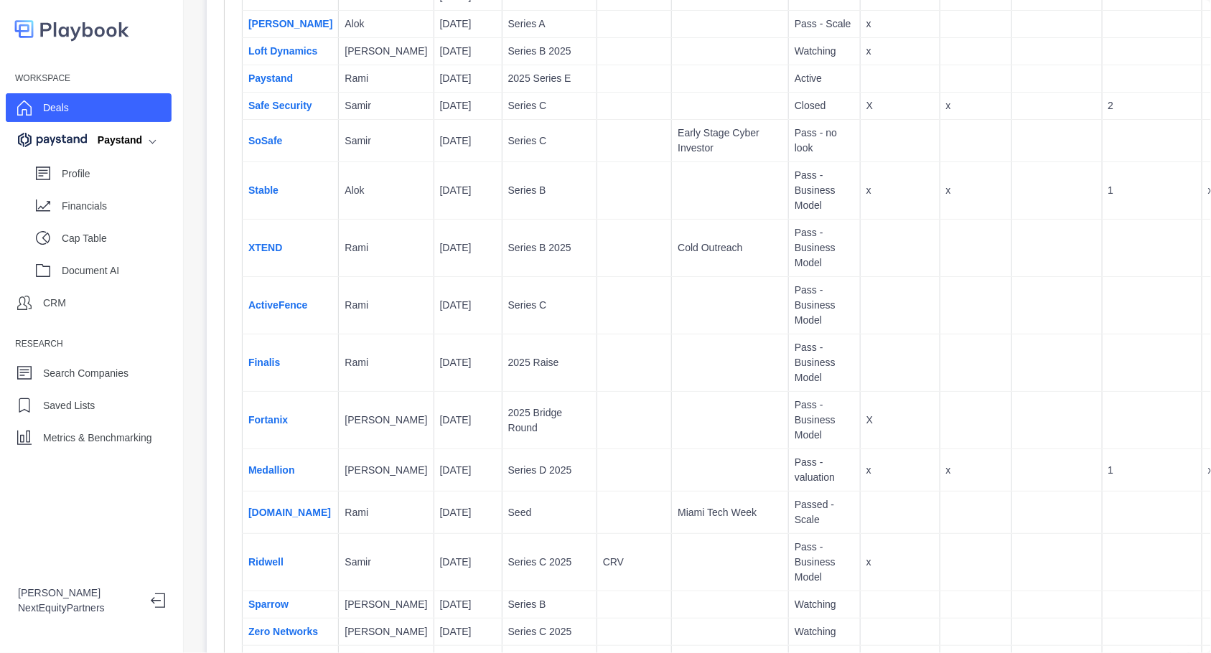
scroll to position [718, 0]
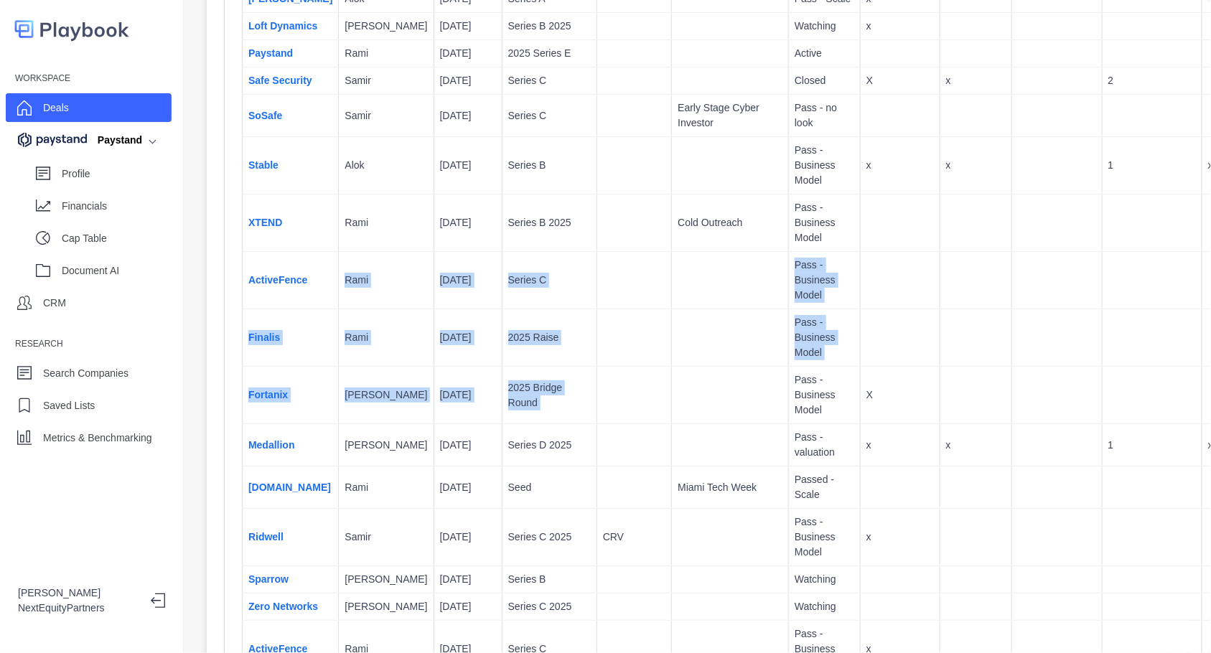
drag, startPoint x: 323, startPoint y: 299, endPoint x: 677, endPoint y: 467, distance: 392.0
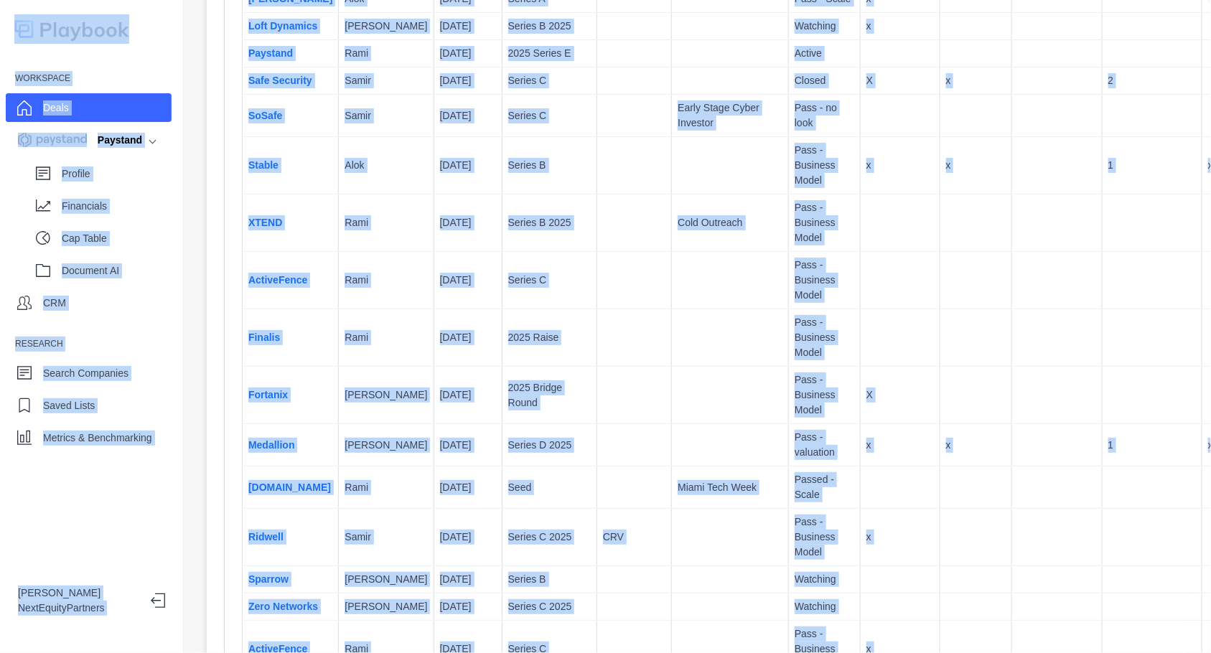
copy tbody "Rami 5/30/2025 Series C Pass - Business Model x Finalis Rami 5/30/2025 2025 Rai…"
click at [597, 424] on td at bounding box center [634, 395] width 75 height 57
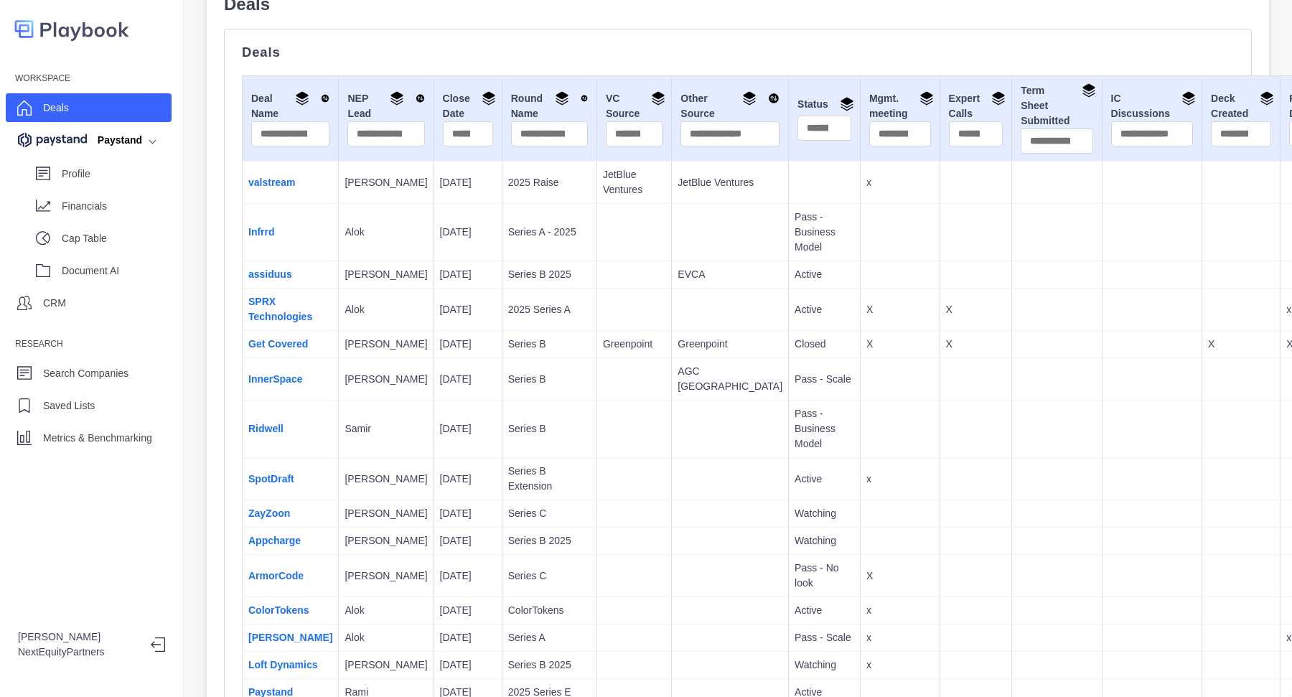
scroll to position [0, 0]
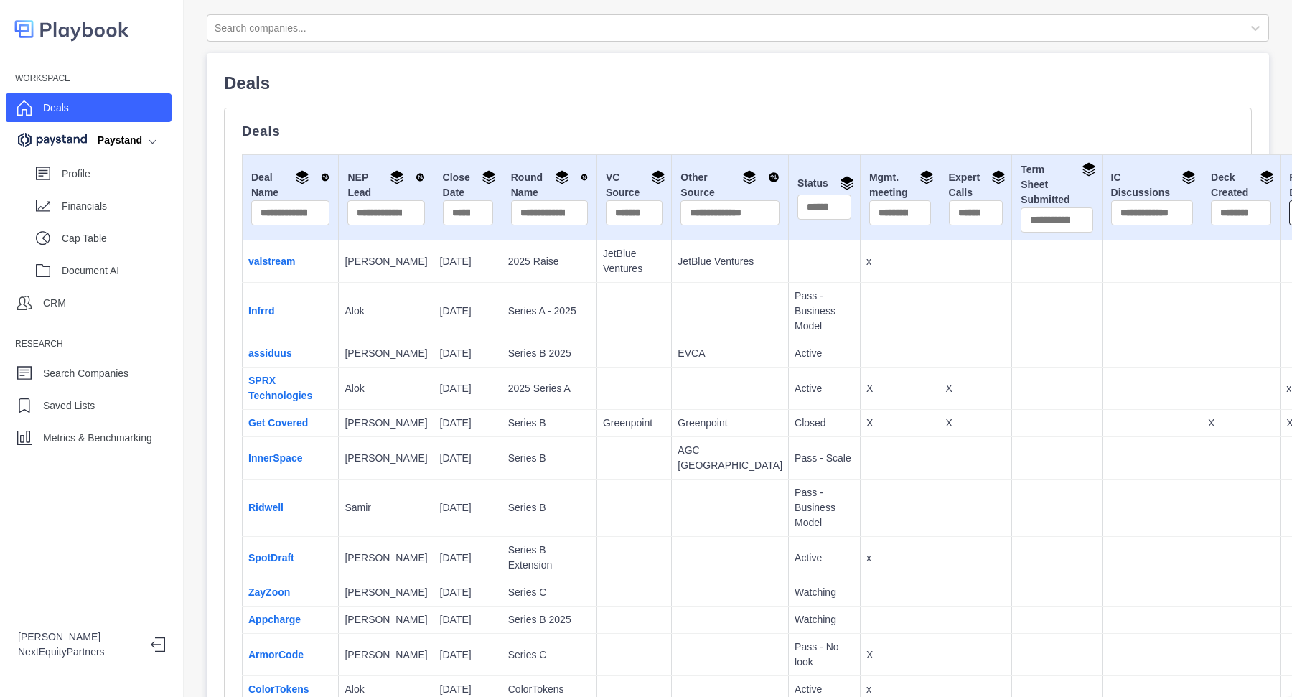
type input "*"
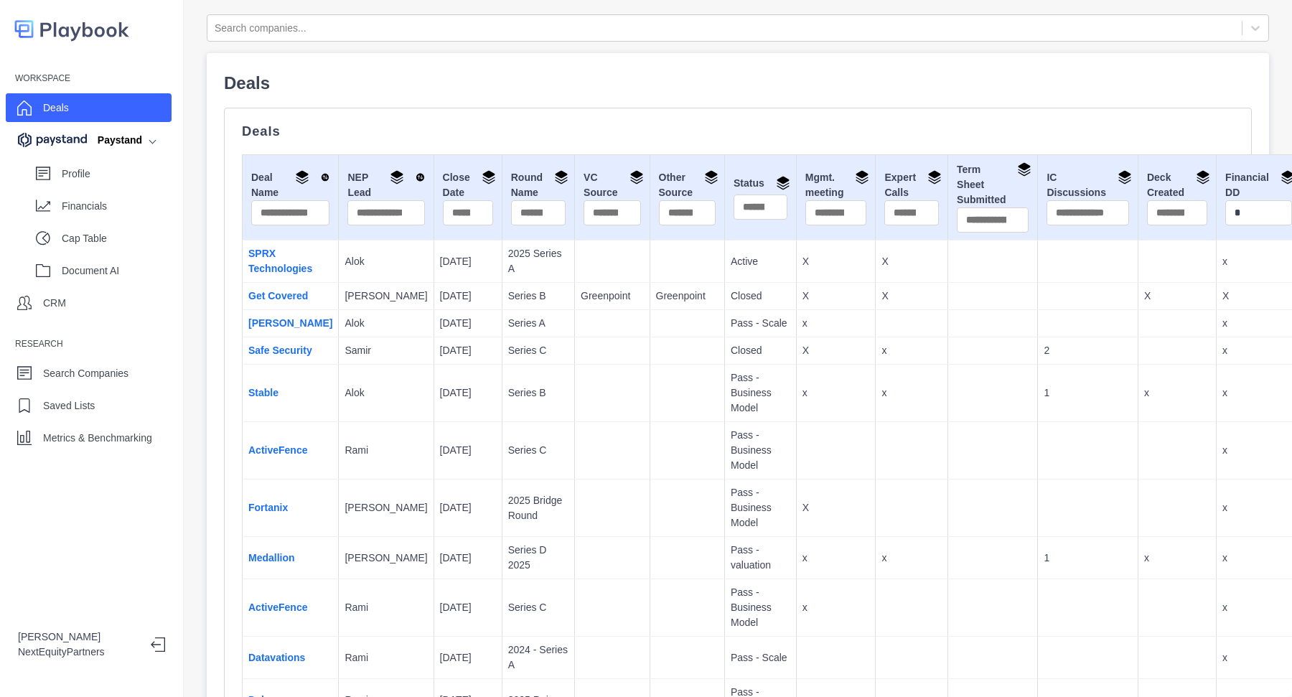
click at [1044, 345] on p "2" at bounding box center [1088, 350] width 88 height 15
drag, startPoint x: 289, startPoint y: 294, endPoint x: 281, endPoint y: 296, distance: 8.2
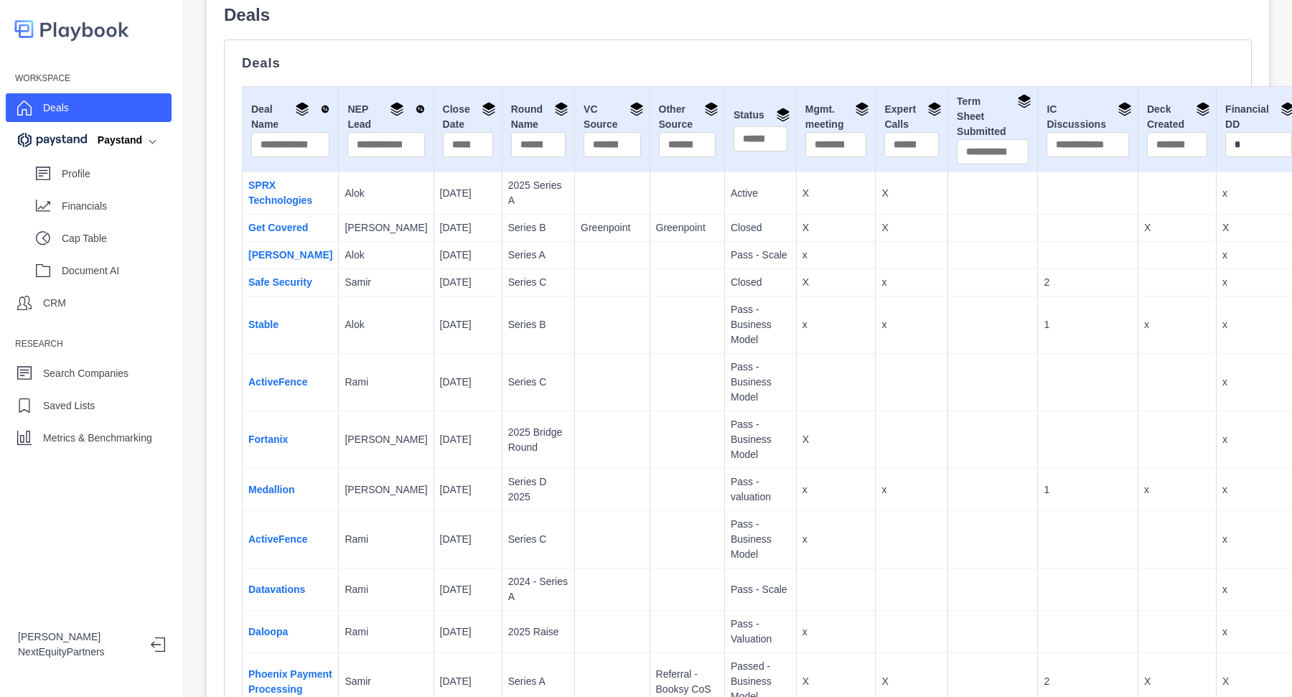
scroll to position [95, 0]
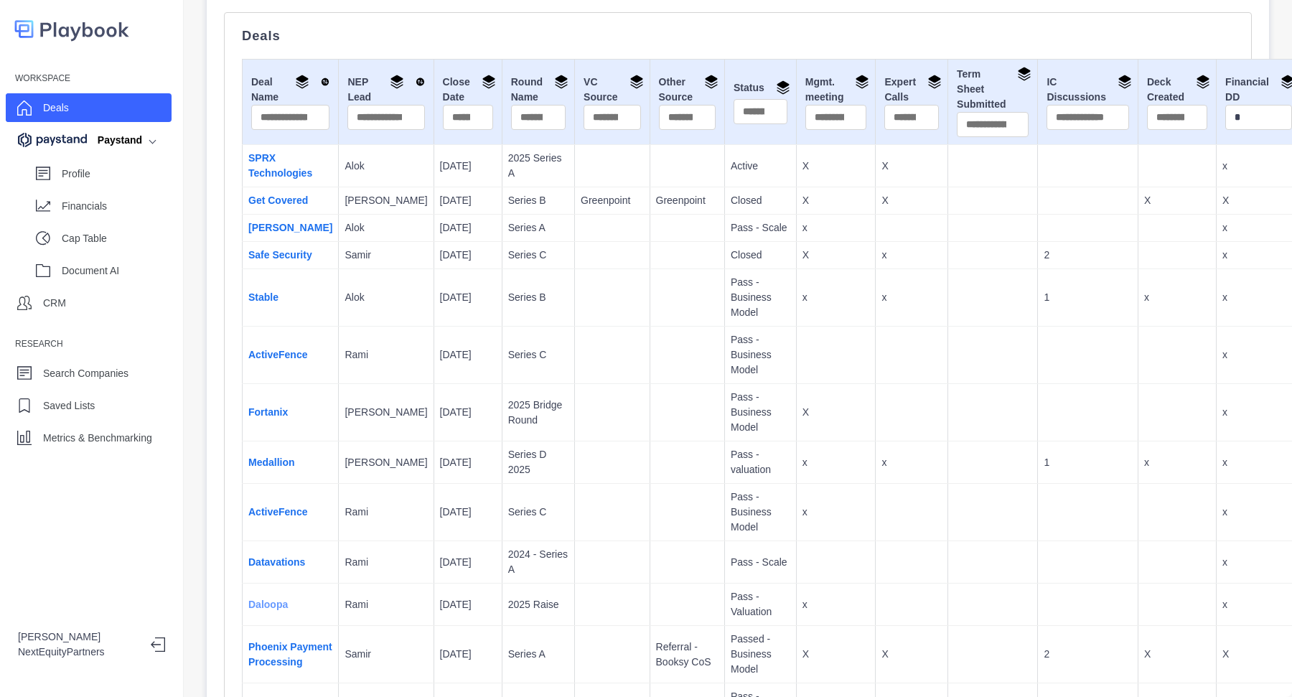
click at [269, 600] on link "Daloopa" at bounding box center [267, 604] width 39 height 11
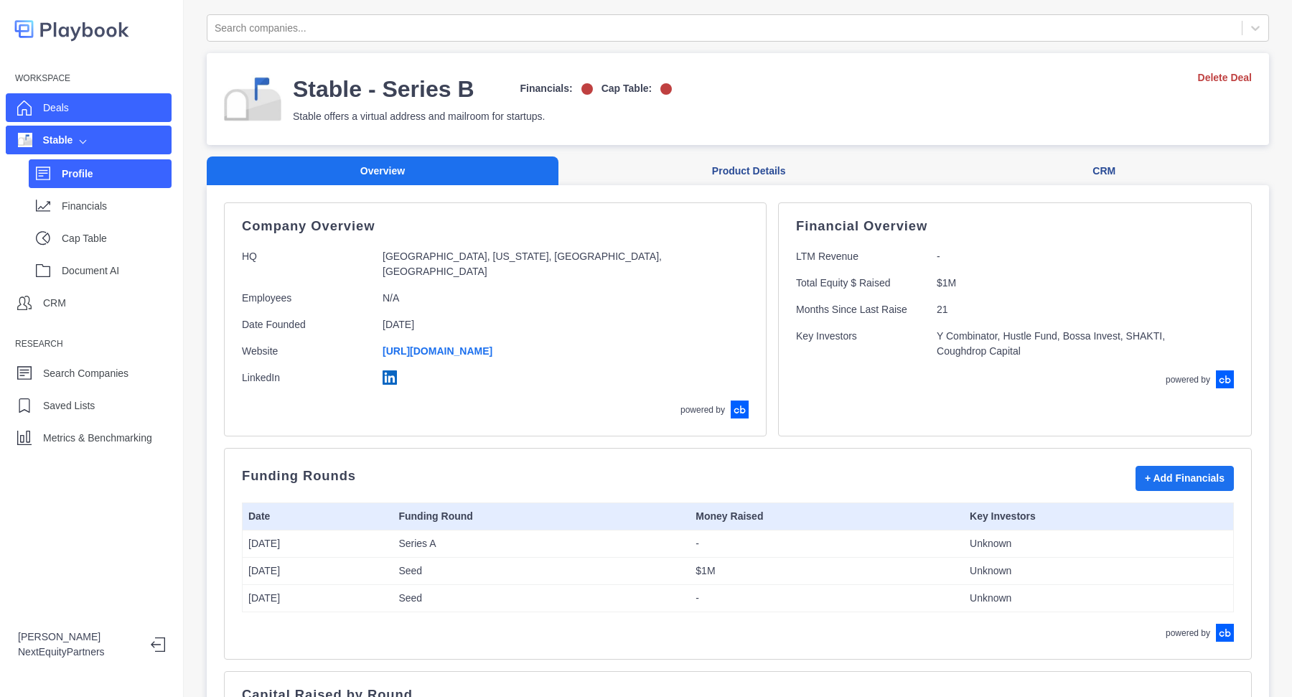
click at [105, 110] on div "Deals" at bounding box center [89, 107] width 166 height 29
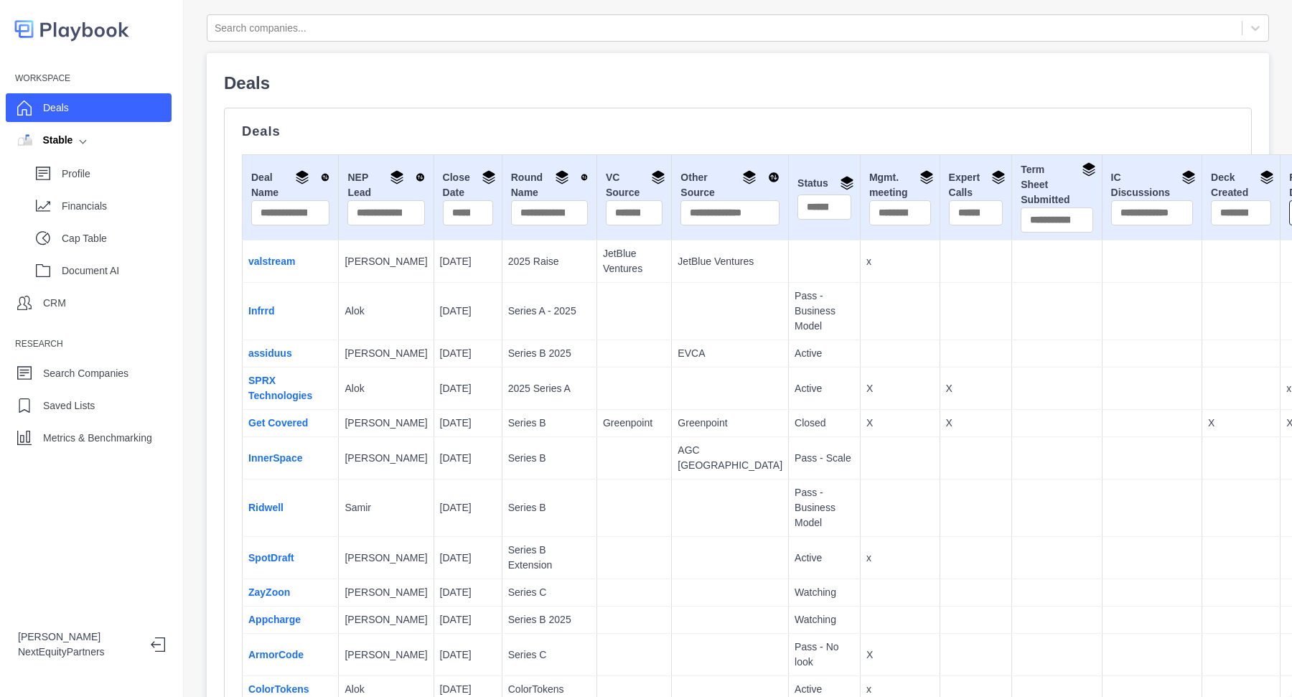
type input "*"
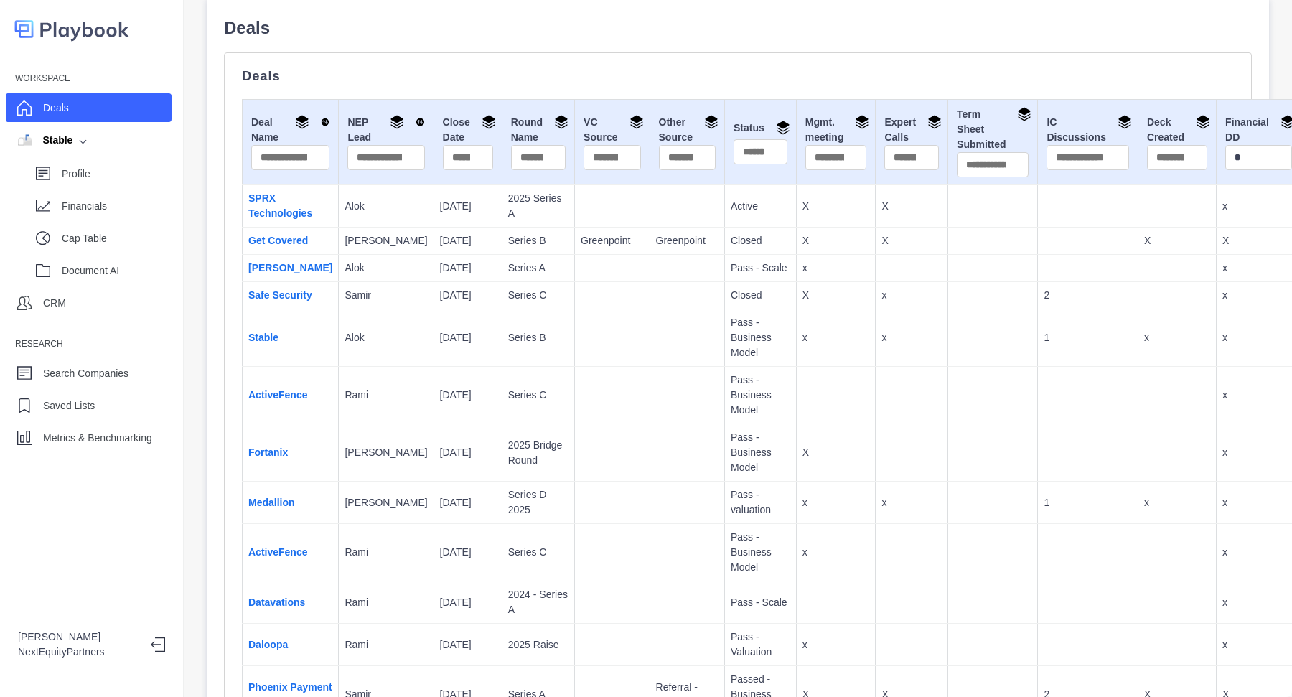
scroll to position [287, 0]
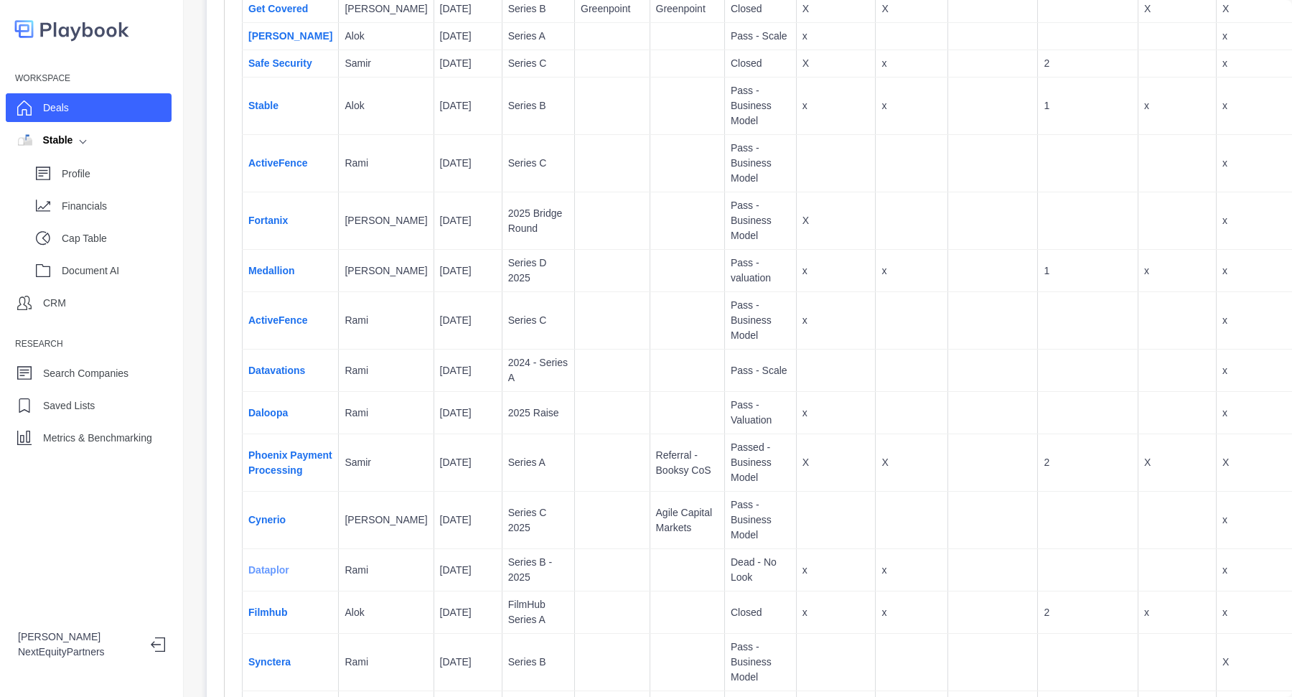
click at [273, 564] on link "Dataplor" at bounding box center [268, 569] width 41 height 11
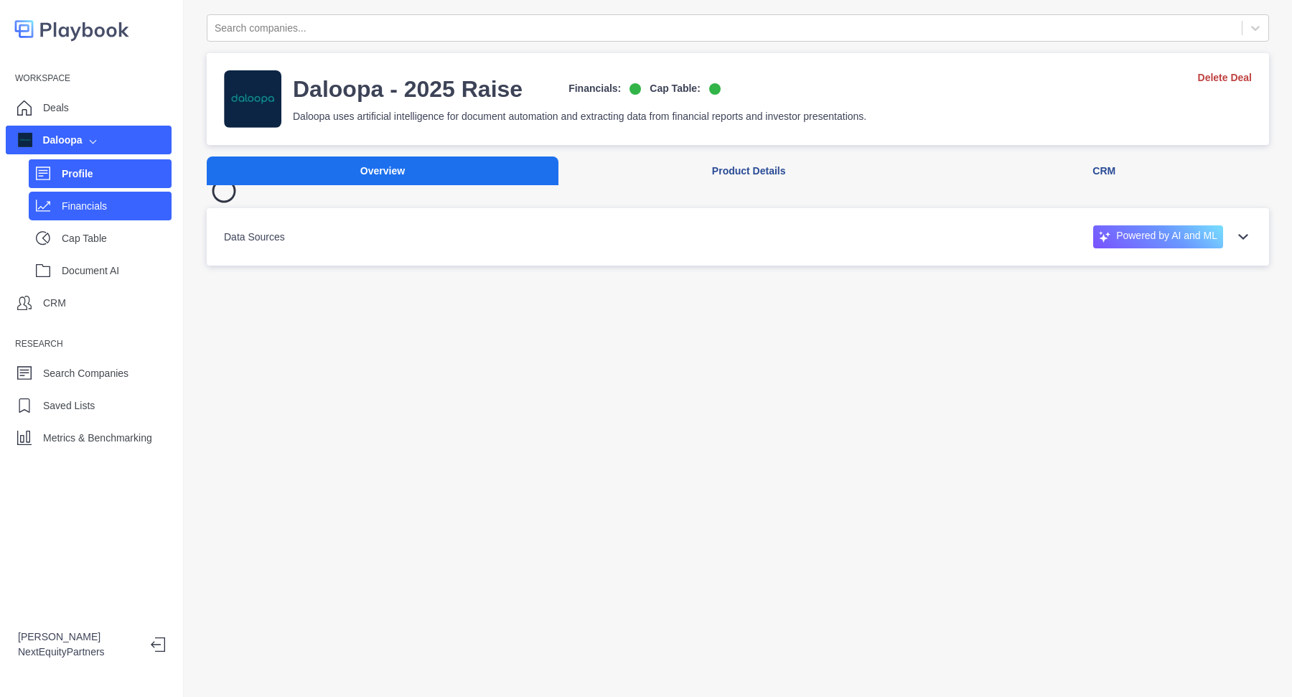
click at [141, 207] on p "Financials" at bounding box center [117, 206] width 110 height 15
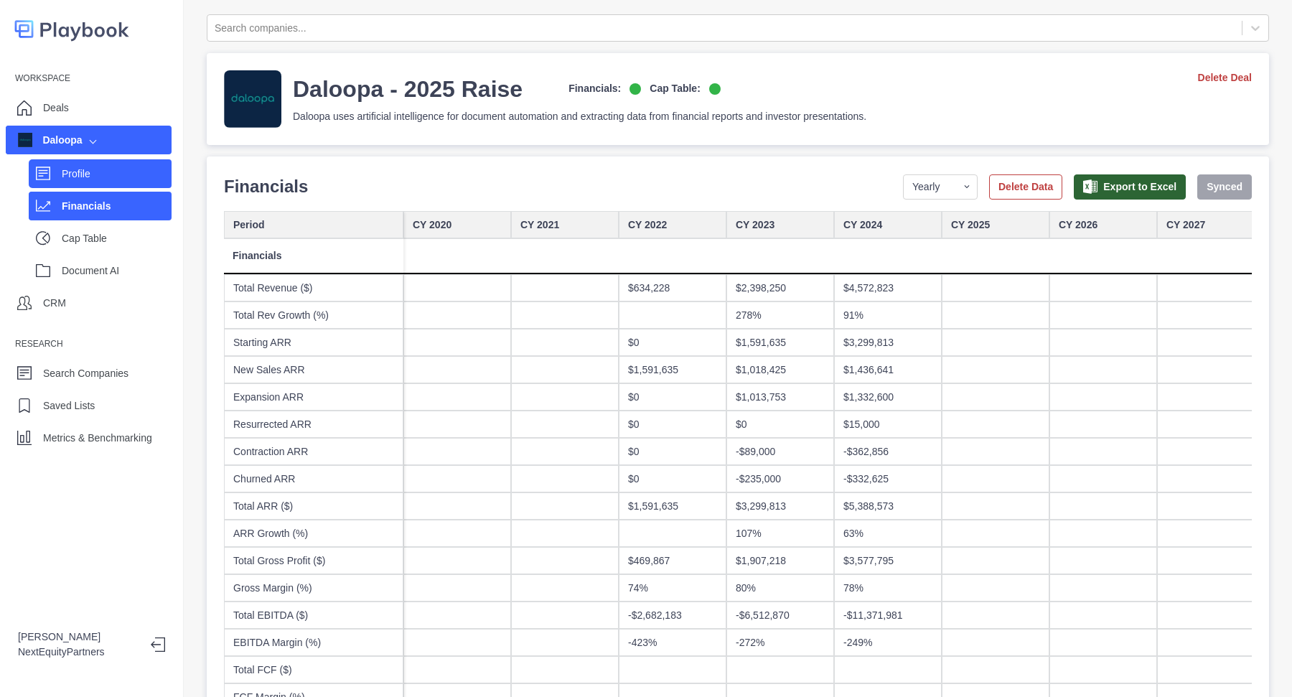
click at [146, 183] on div "Profile" at bounding box center [117, 174] width 110 height 22
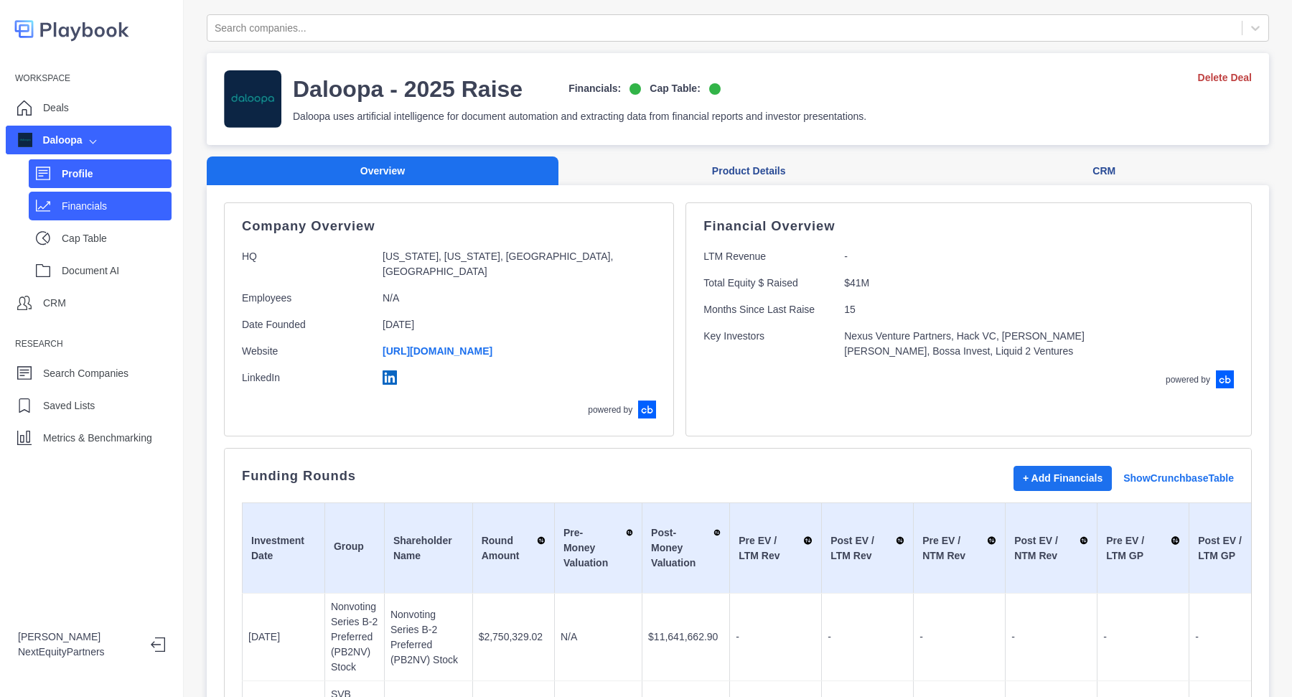
click at [62, 205] on p "Financials" at bounding box center [117, 206] width 110 height 15
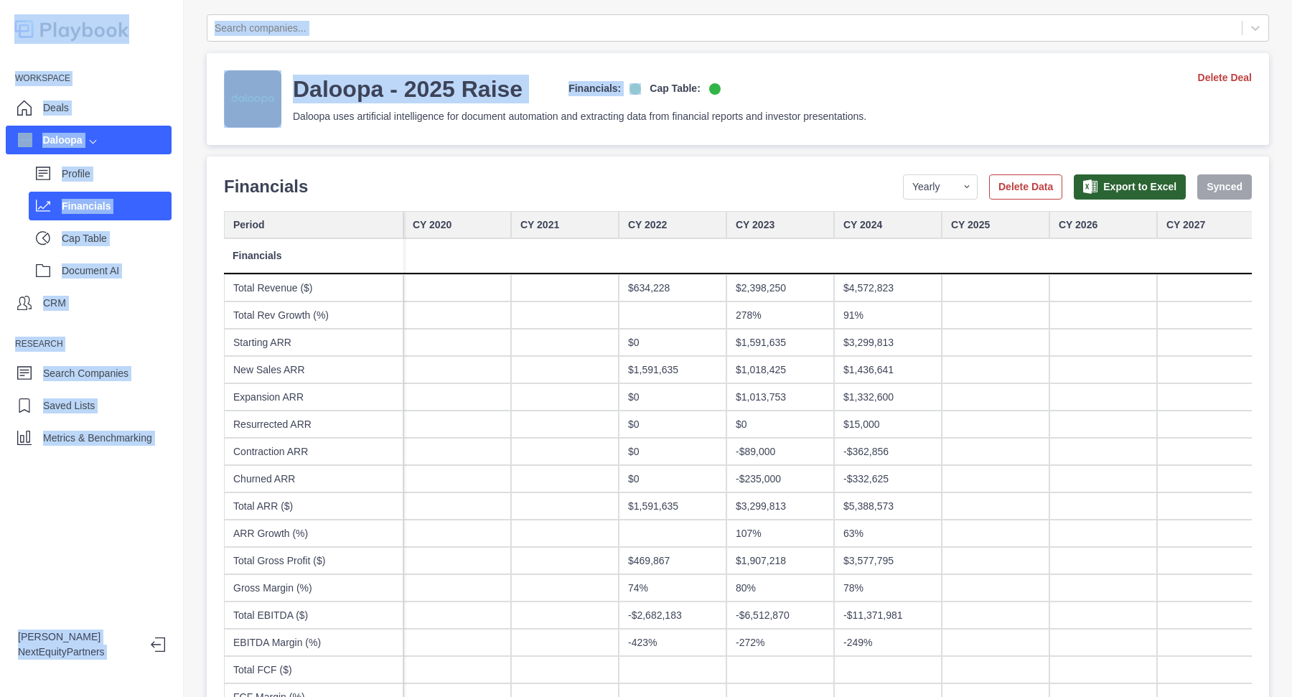
drag, startPoint x: 972, startPoint y: 105, endPoint x: 960, endPoint y: 175, distance: 71.4
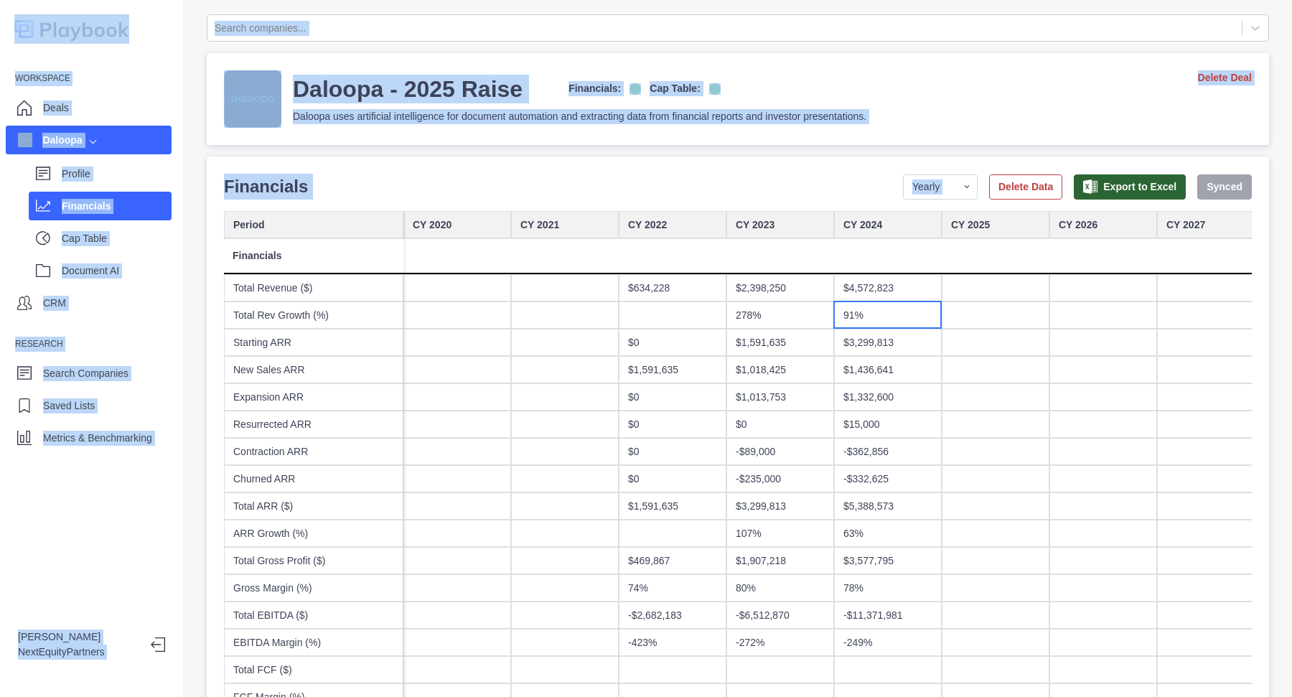
click at [917, 301] on div "91%" at bounding box center [888, 314] width 108 height 27
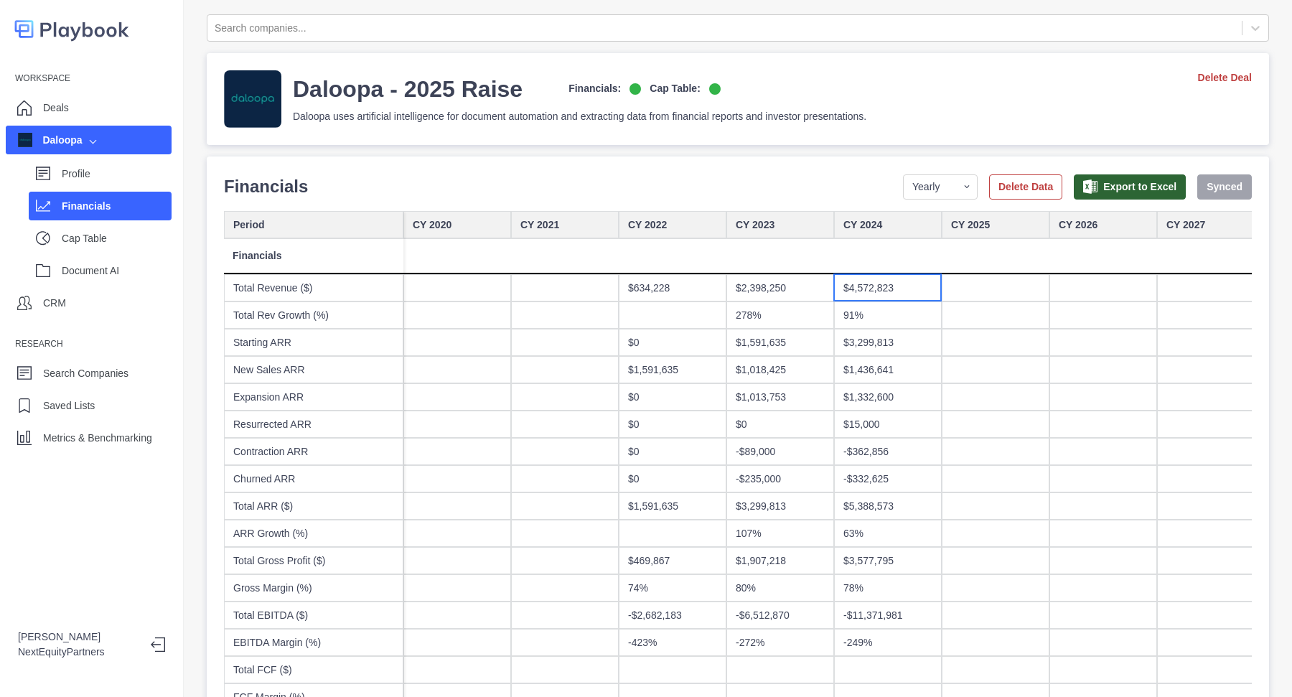
click at [922, 294] on div "$4,572,823" at bounding box center [888, 287] width 108 height 27
click at [908, 343] on div "$3,299,813" at bounding box center [888, 342] width 108 height 27
drag, startPoint x: 894, startPoint y: 116, endPoint x: 882, endPoint y: 85, distance: 32.5
click at [882, 85] on div "Daloopa - 2025 Raise Financials: Cap Table: Daloopa uses artificial intelligenc…" at bounding box center [738, 98] width 1028 height 57
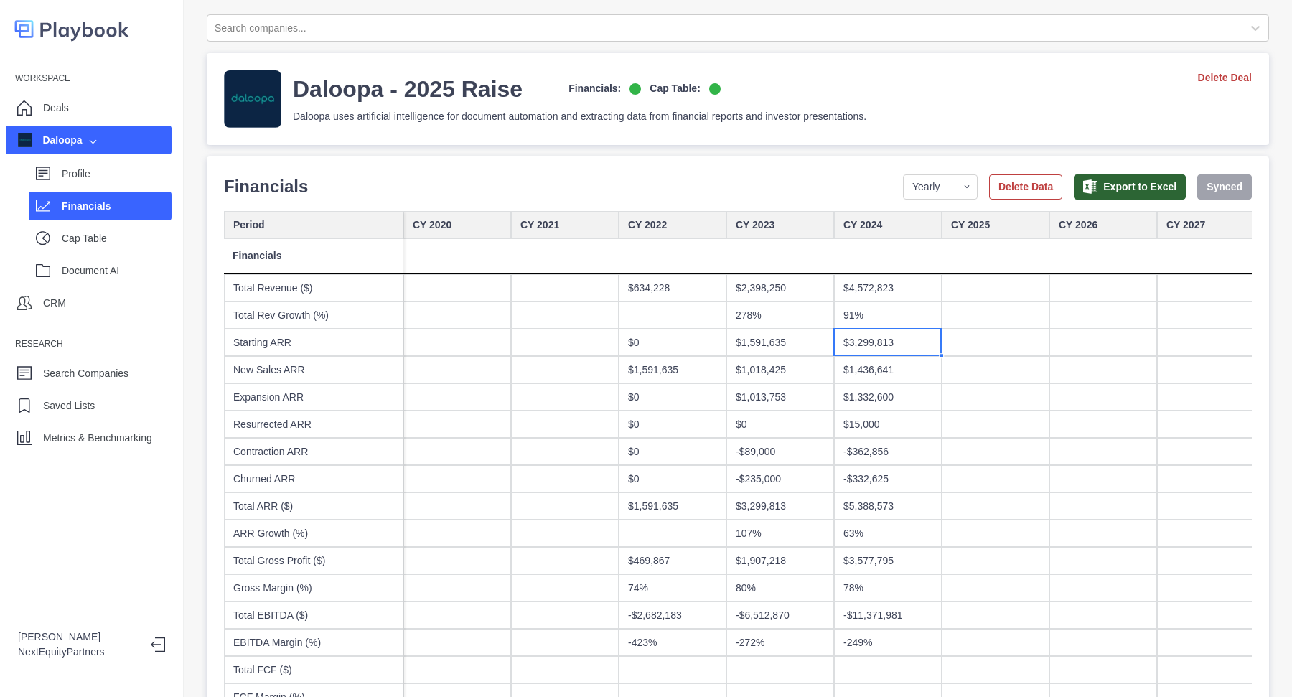
drag, startPoint x: 882, startPoint y: 80, endPoint x: 876, endPoint y: 119, distance: 40.0
click at [876, 119] on div "Daloopa - 2025 Raise Financials: Cap Table: Daloopa uses artificial intelligenc…" at bounding box center [738, 98] width 1028 height 57
drag, startPoint x: 879, startPoint y: 110, endPoint x: 872, endPoint y: 71, distance: 39.4
click at [868, 72] on div "Daloopa - 2025 Raise Financials: Cap Table: Daloopa uses artificial intelligenc…" at bounding box center [738, 98] width 1028 height 57
click at [813, 114] on p "Daloopa uses artificial intelligence for document automation and extracting dat…" at bounding box center [580, 116] width 574 height 15
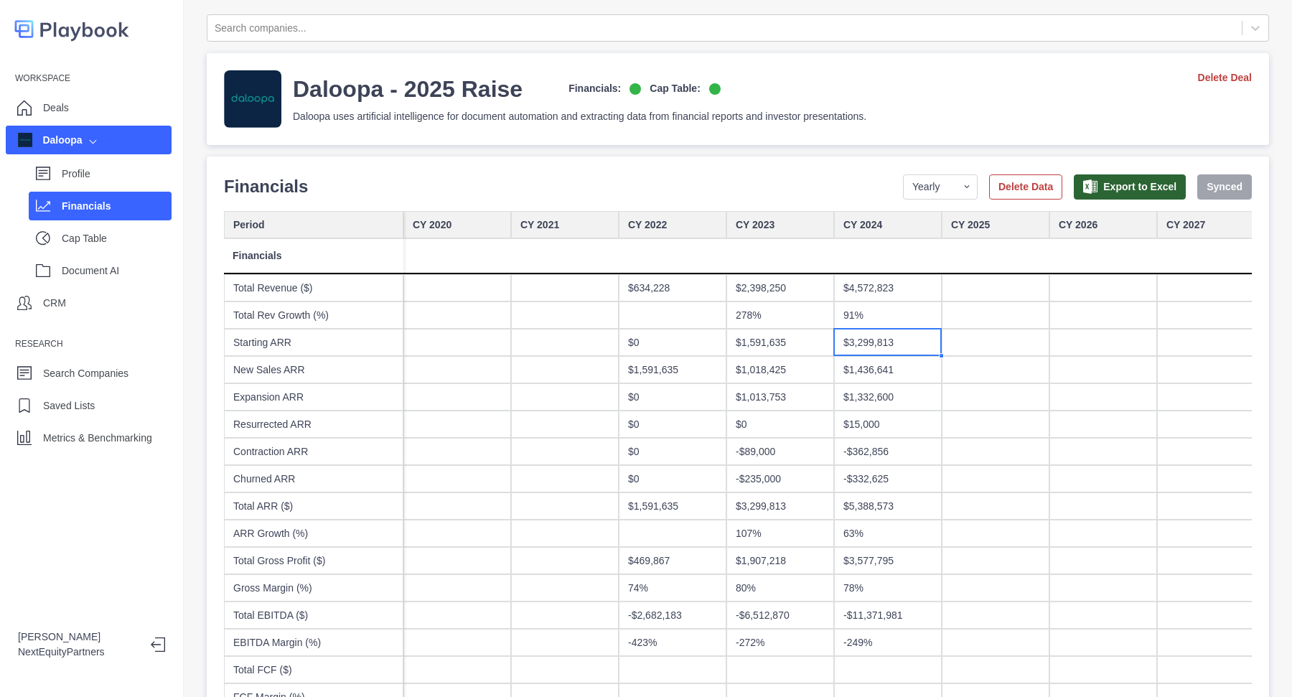
click at [814, 114] on p "Daloopa uses artificial intelligence for document automation and extracting dat…" at bounding box center [580, 116] width 574 height 15
click at [815, 116] on p "Daloopa uses artificial intelligence for document automation and extracting dat…" at bounding box center [580, 116] width 574 height 15
click at [64, 210] on p "Financials" at bounding box center [117, 206] width 110 height 15
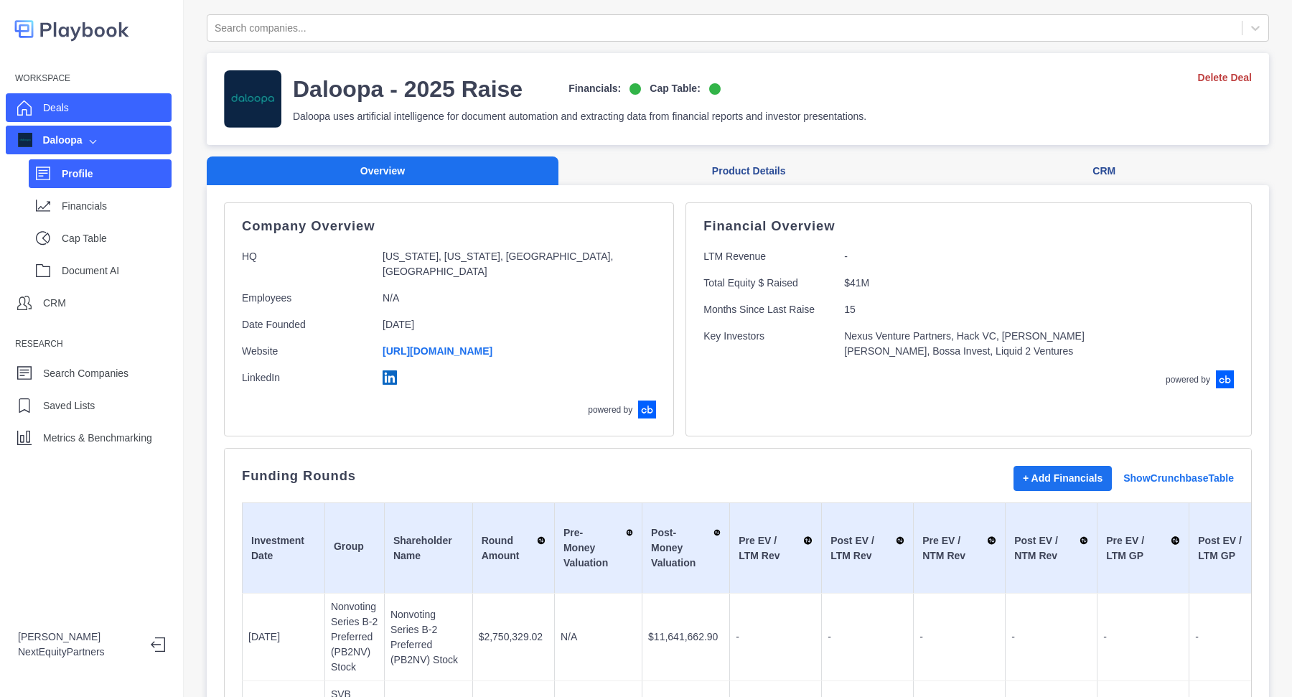
click at [104, 116] on div "Deals" at bounding box center [89, 107] width 166 height 29
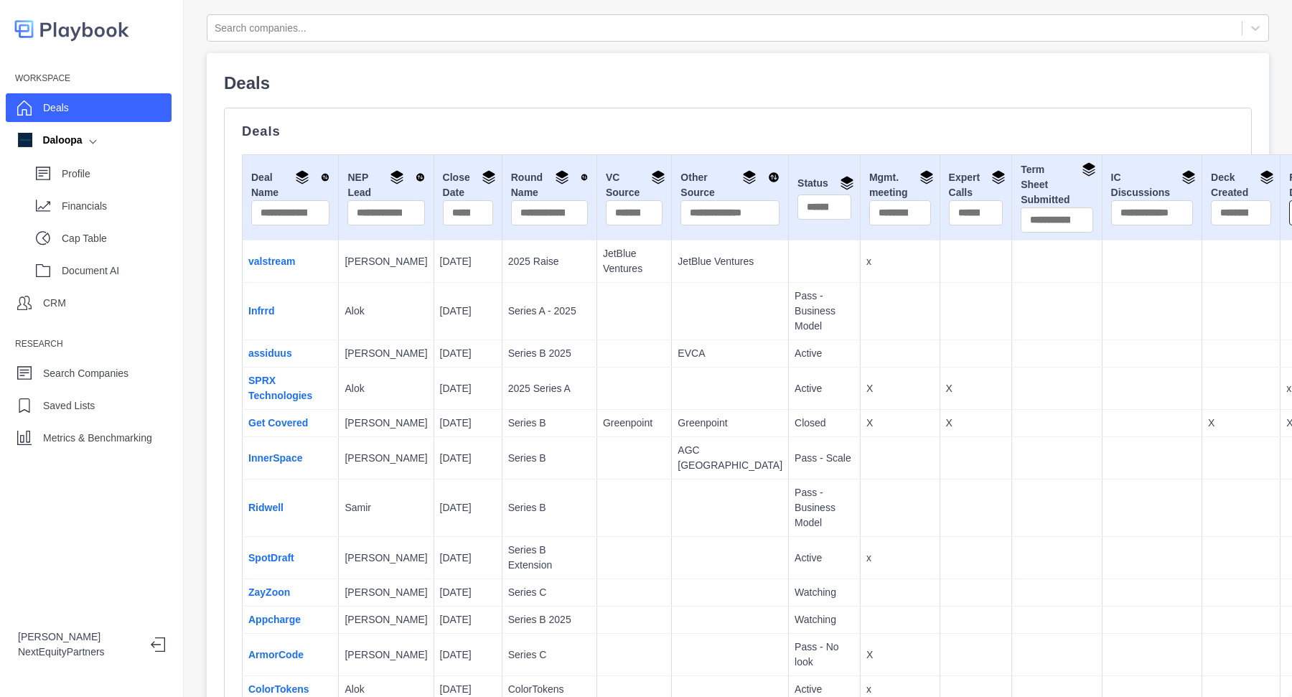
type input "*"
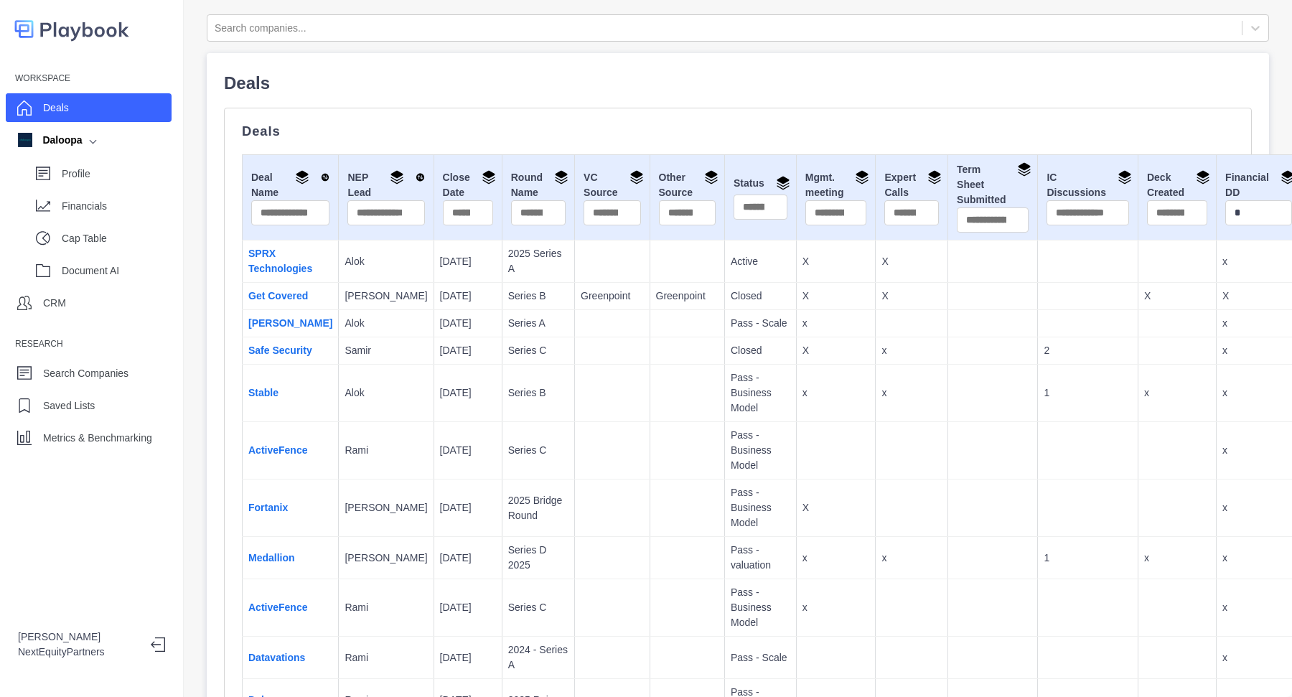
click at [725, 473] on td "Pass - Business Model" at bounding box center [761, 450] width 72 height 57
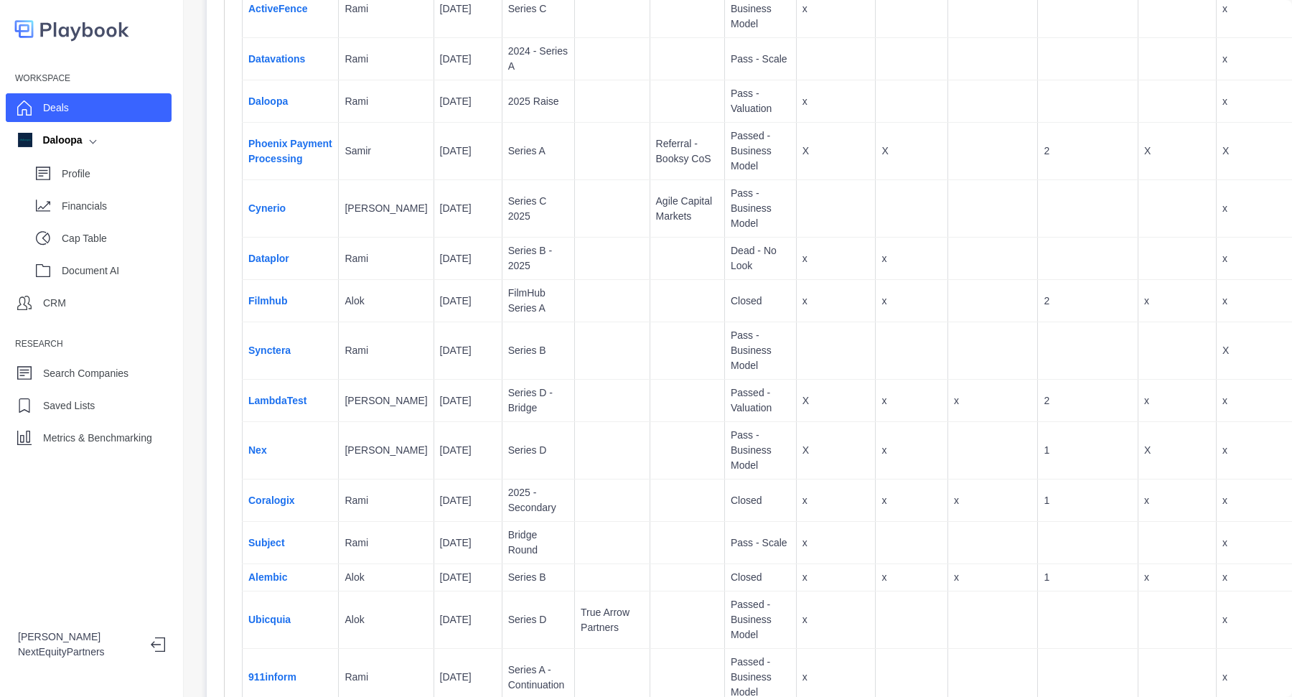
scroll to position [696, 0]
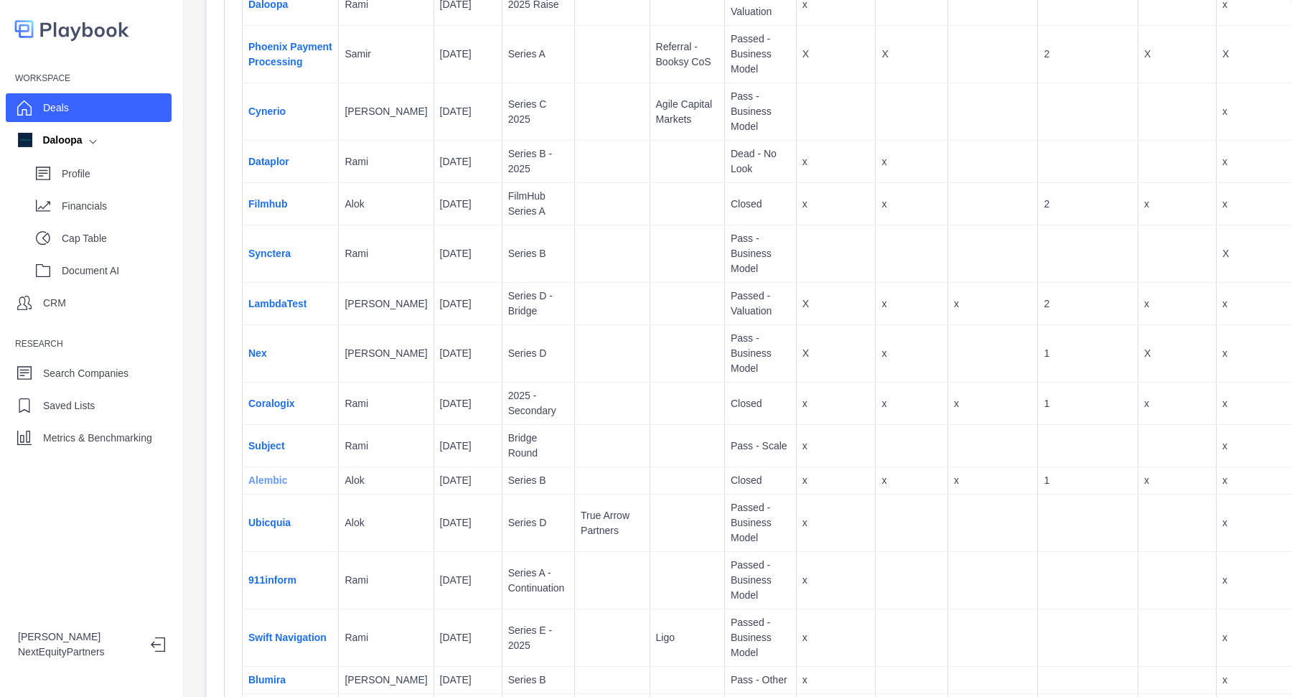
click at [272, 476] on link "Alembic" at bounding box center [267, 479] width 39 height 11
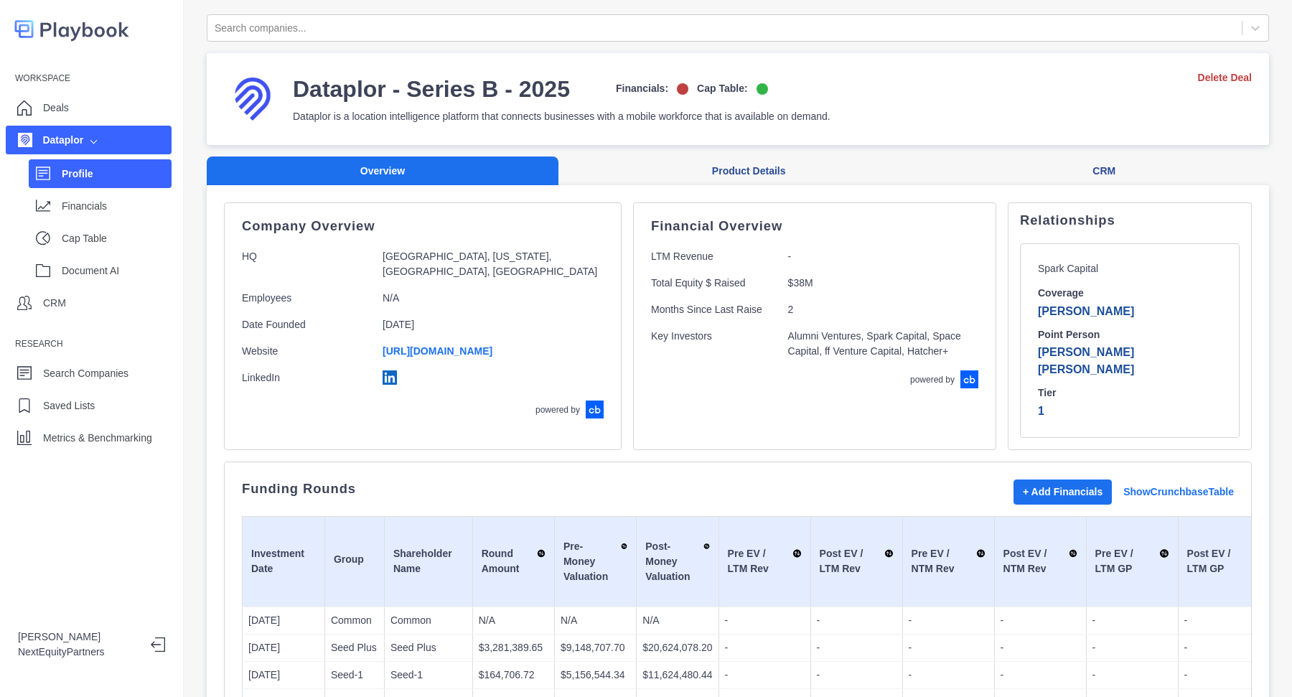
drag, startPoint x: 1132, startPoint y: 211, endPoint x: 1145, endPoint y: 261, distance: 51.9
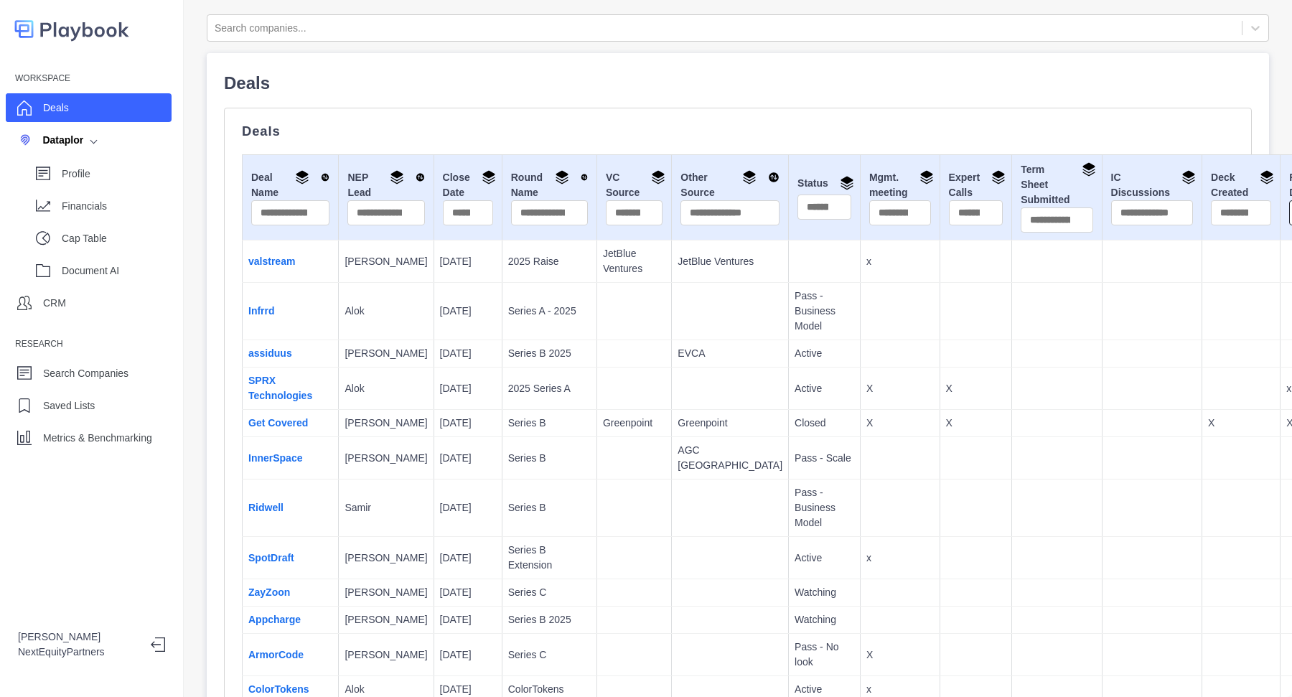
type input "*"
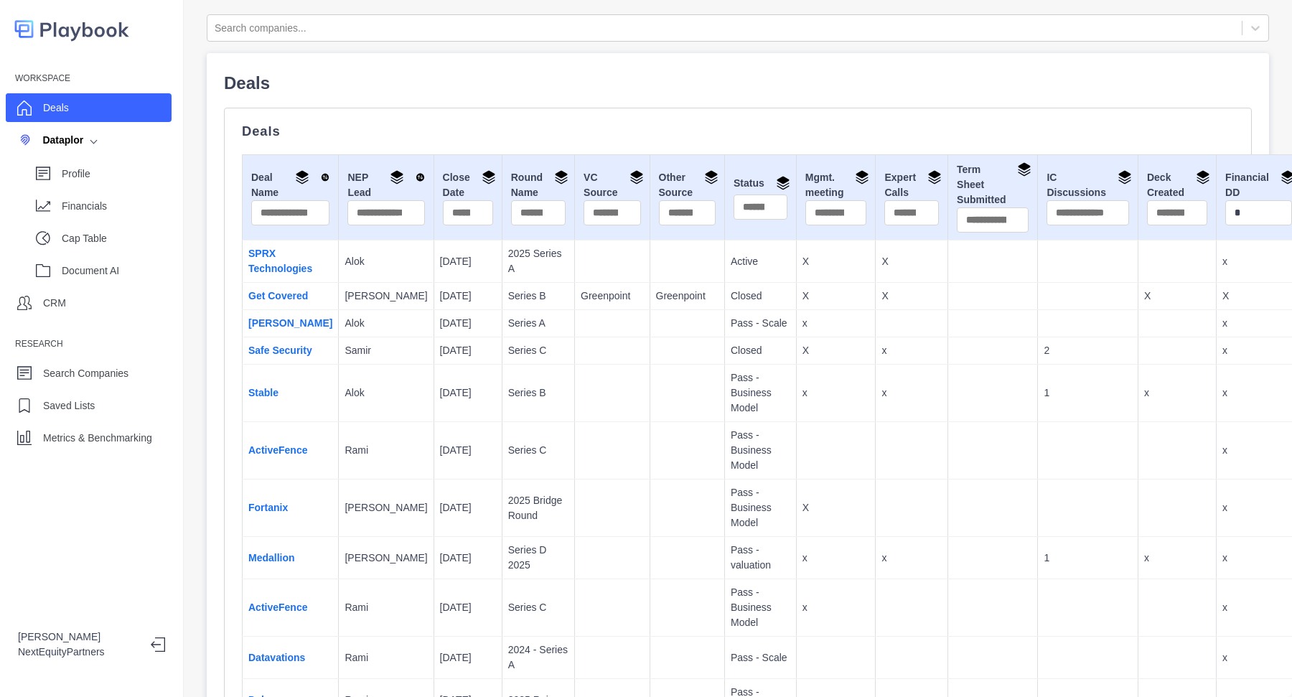
scroll to position [762, 0]
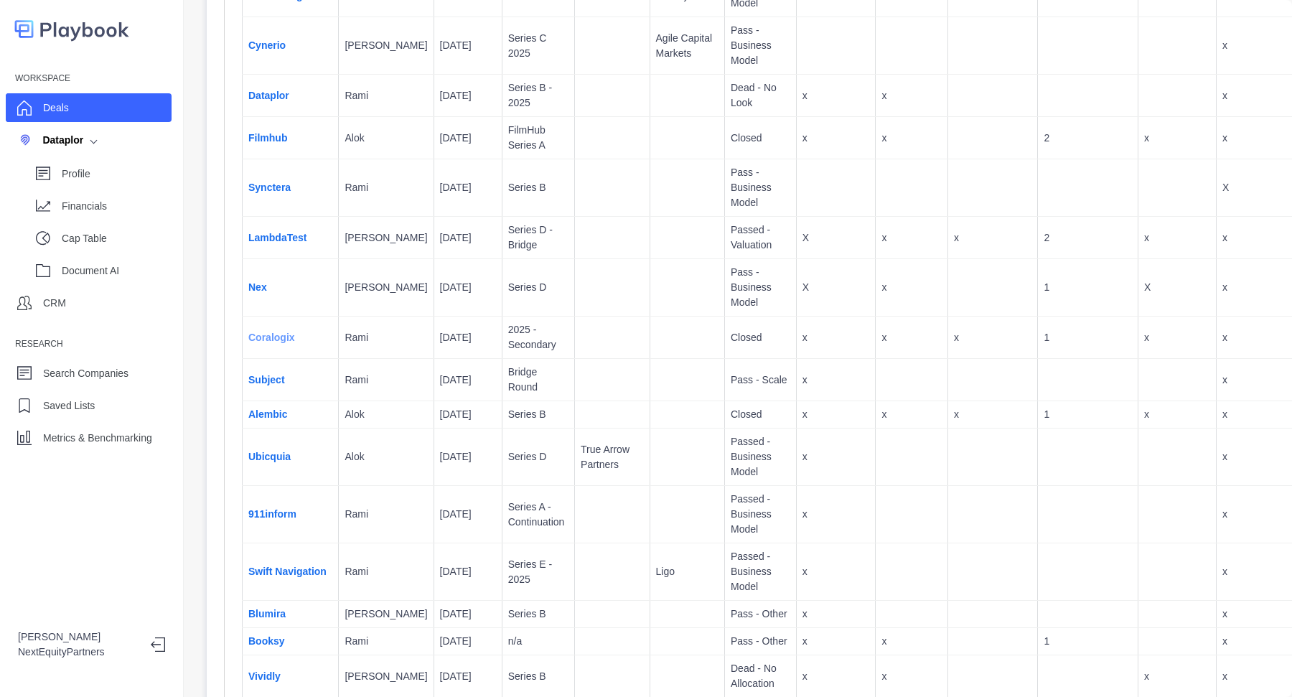
click at [263, 335] on link "Coralogix" at bounding box center [271, 337] width 47 height 11
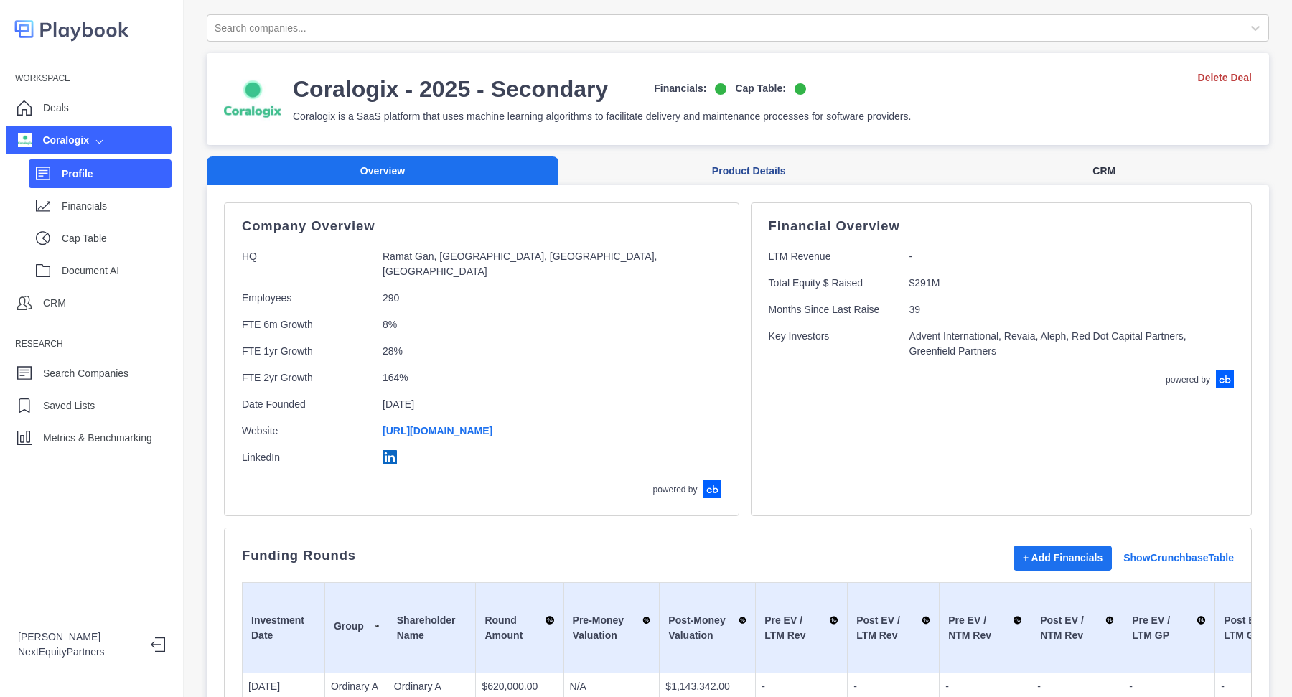
click at [1068, 175] on button "CRM" at bounding box center [1104, 170] width 330 height 29
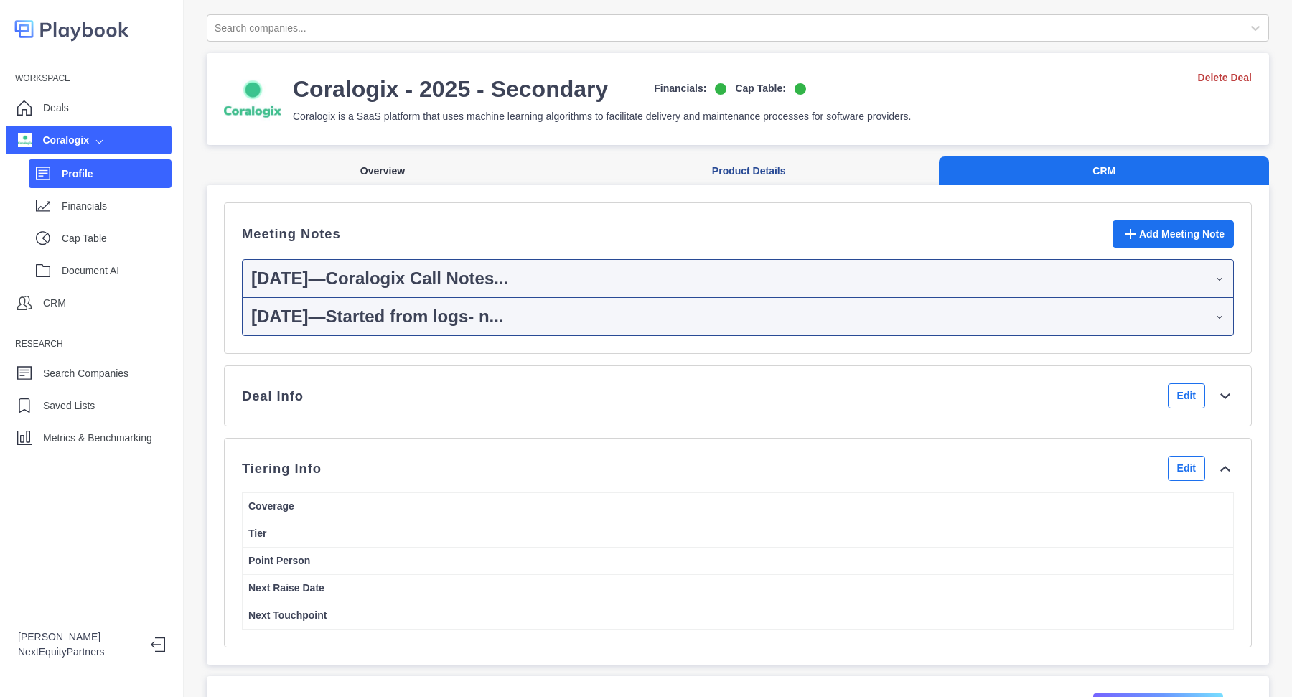
click at [424, 163] on button "Overview" at bounding box center [383, 170] width 352 height 29
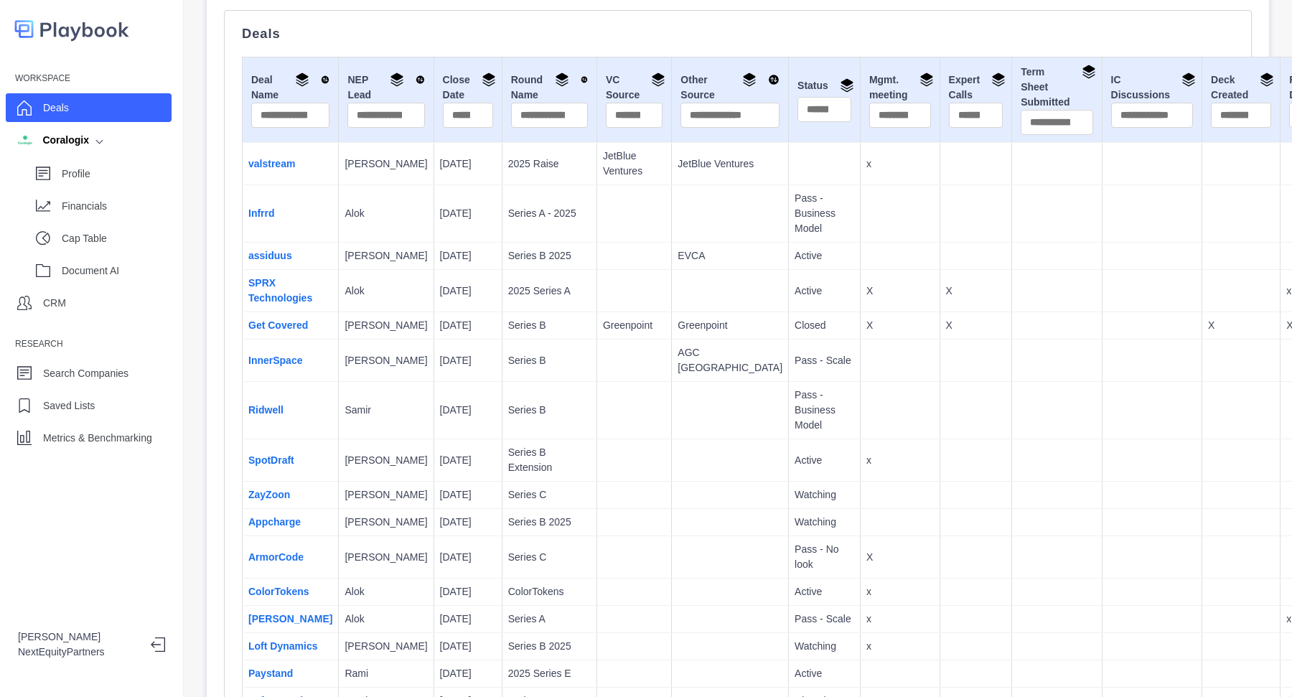
scroll to position [95, 0]
click at [271, 303] on link "SPRX Technologies" at bounding box center [280, 292] width 64 height 27
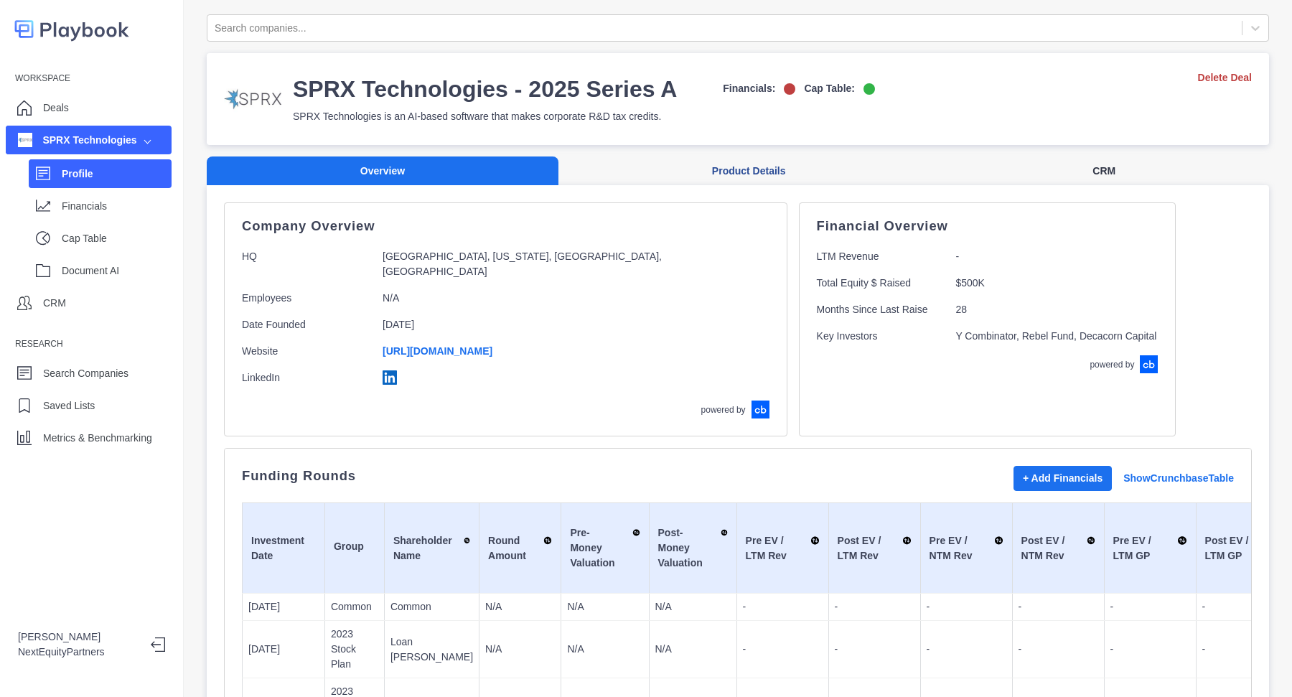
click at [1044, 164] on button "CRM" at bounding box center [1104, 170] width 330 height 29
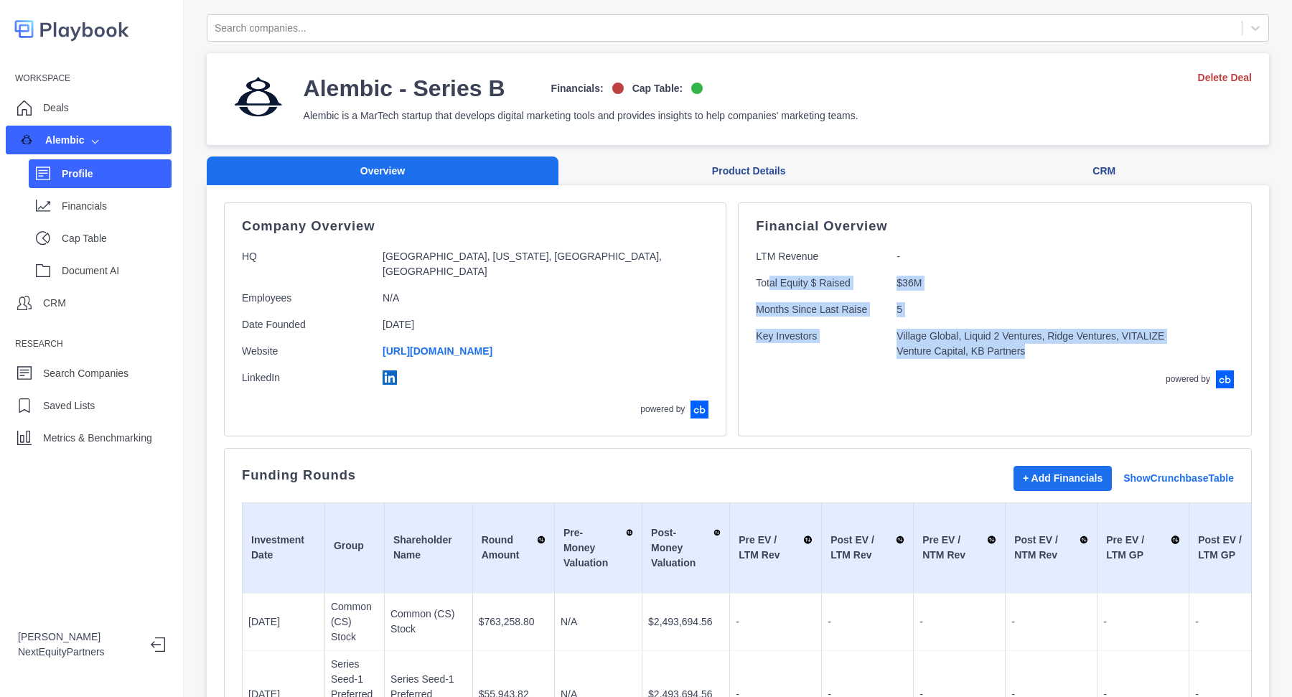
drag, startPoint x: 935, startPoint y: 401, endPoint x: 686, endPoint y: 270, distance: 282.2
click at [738, 270] on div "Financial Overview LTM Revenue - Total Equity $ Raised $36M Months Since Last R…" at bounding box center [995, 319] width 514 height 234
click at [756, 360] on div "Financial Overview LTM Revenue - Total Equity $ Raised $36M Months Since Last R…" at bounding box center [995, 304] width 478 height 168
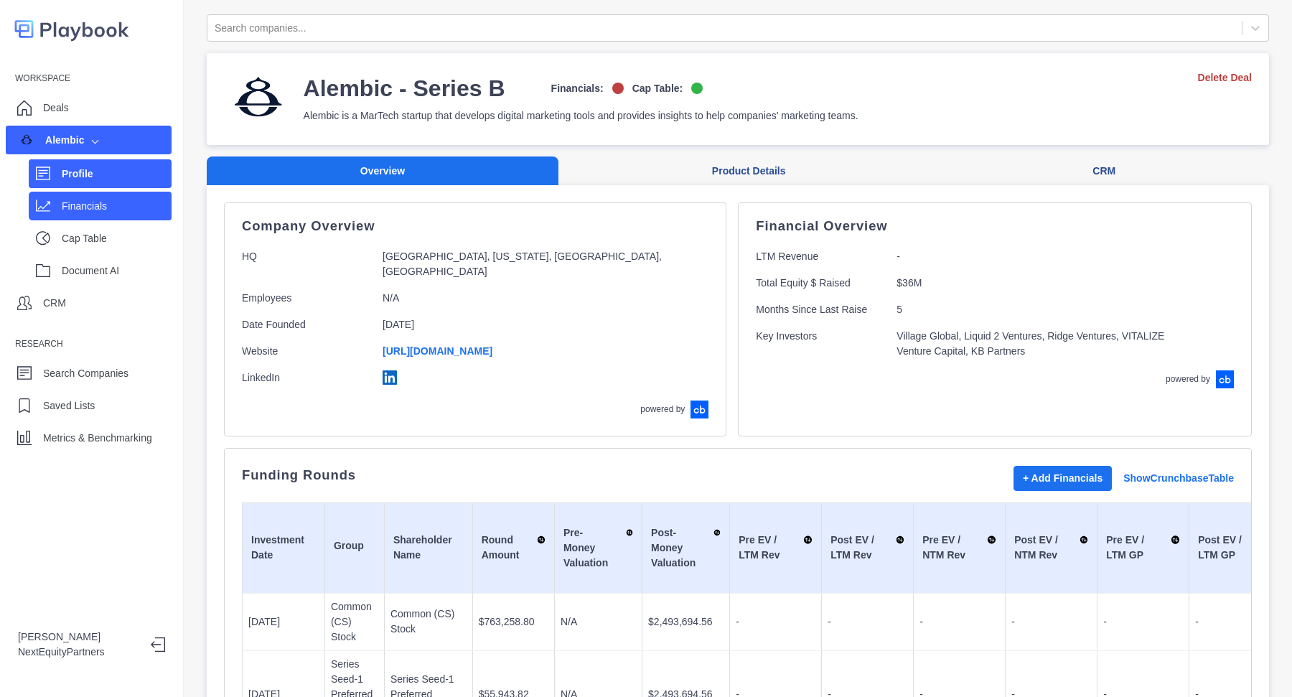
click at [78, 207] on p "Financials" at bounding box center [117, 206] width 110 height 15
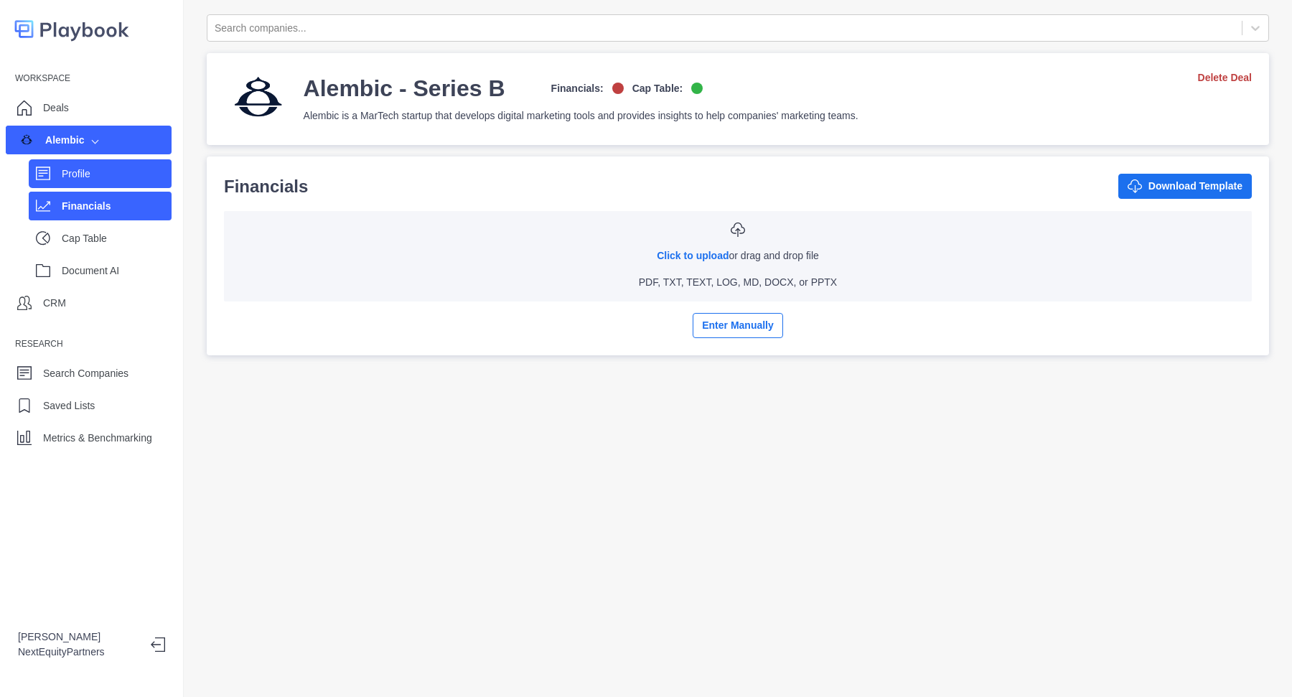
click at [88, 162] on div "Profile" at bounding box center [100, 173] width 143 height 29
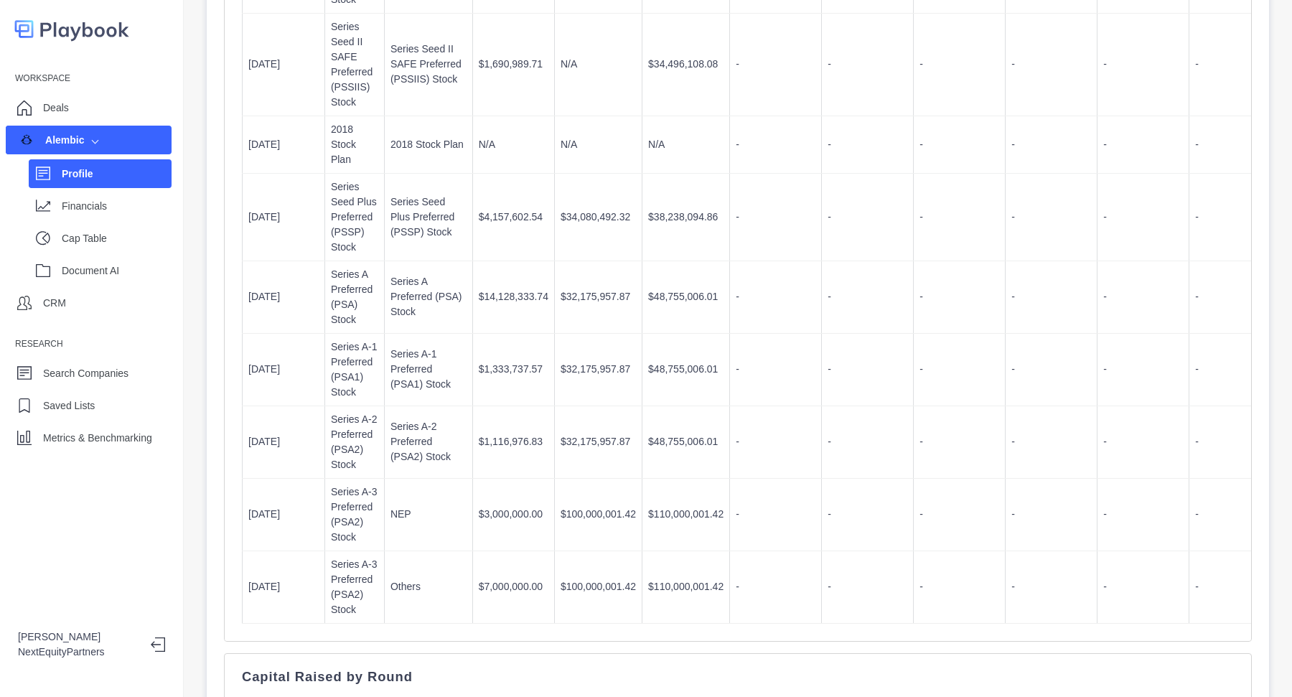
scroll to position [1244, 0]
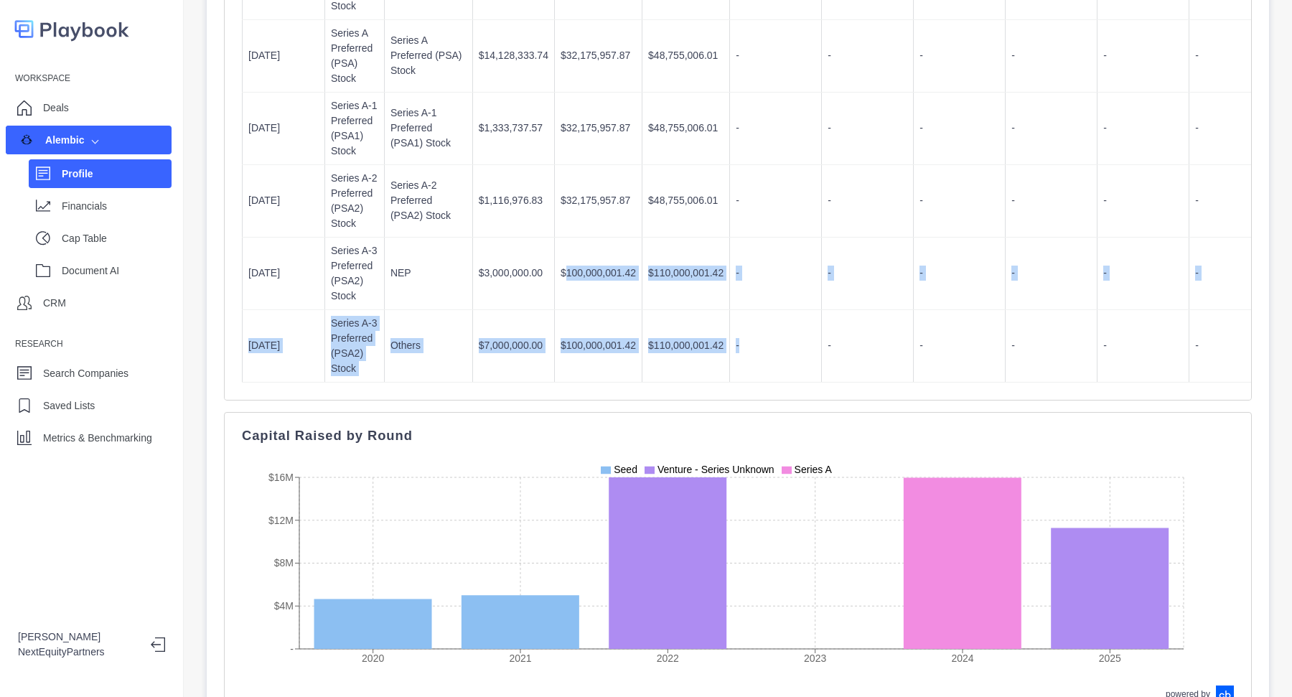
drag, startPoint x: 556, startPoint y: 227, endPoint x: 738, endPoint y: 296, distance: 194.5
click at [735, 309] on td "-" at bounding box center [776, 345] width 92 height 73
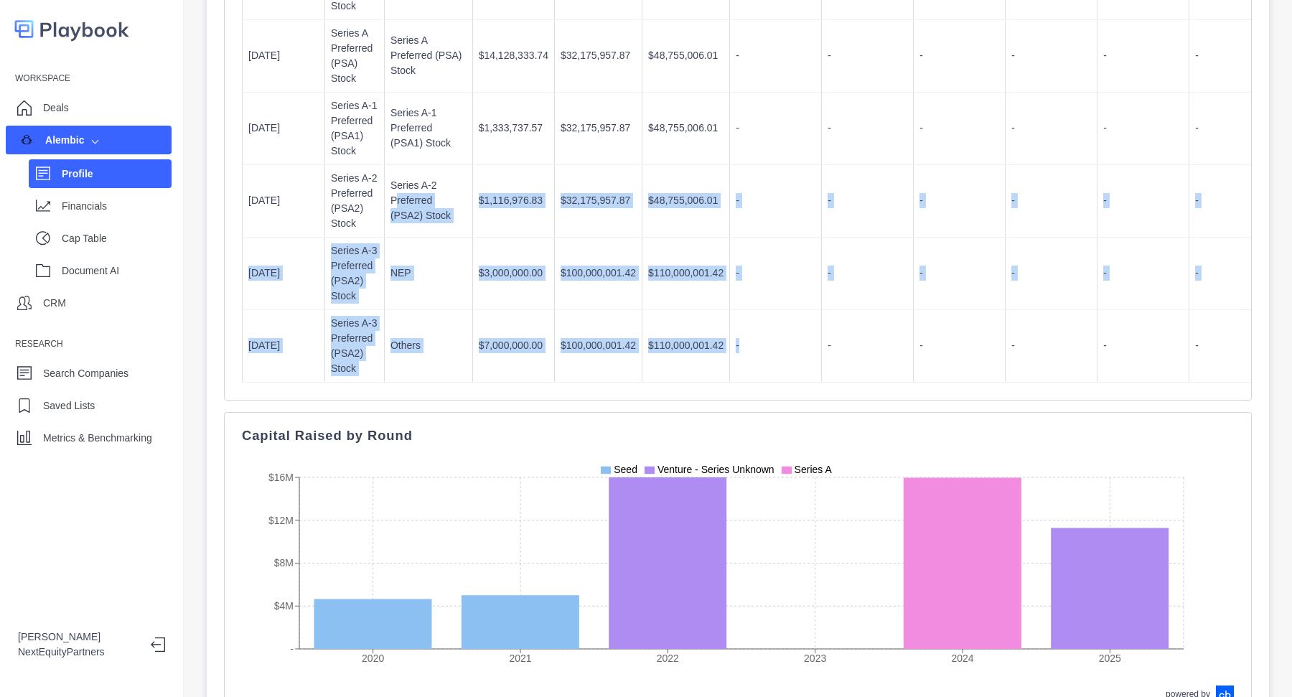
drag, startPoint x: 735, startPoint y: 290, endPoint x: 390, endPoint y: 167, distance: 366.7
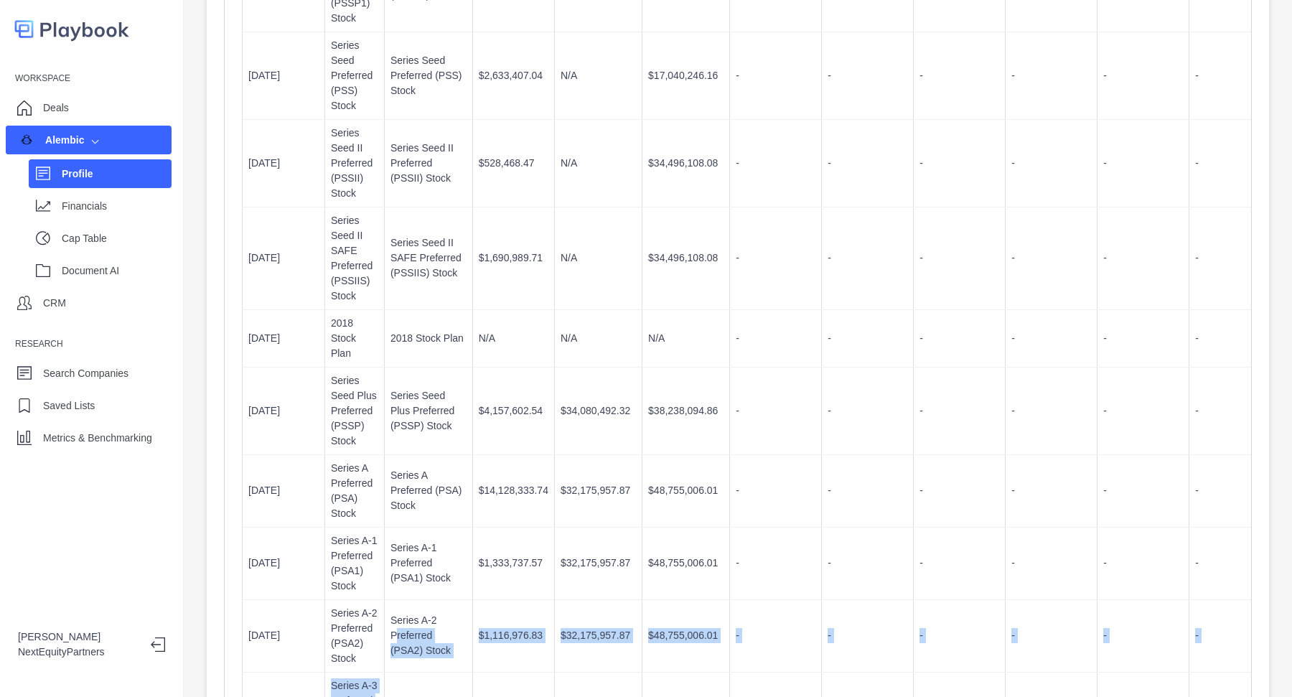
scroll to position [0, 0]
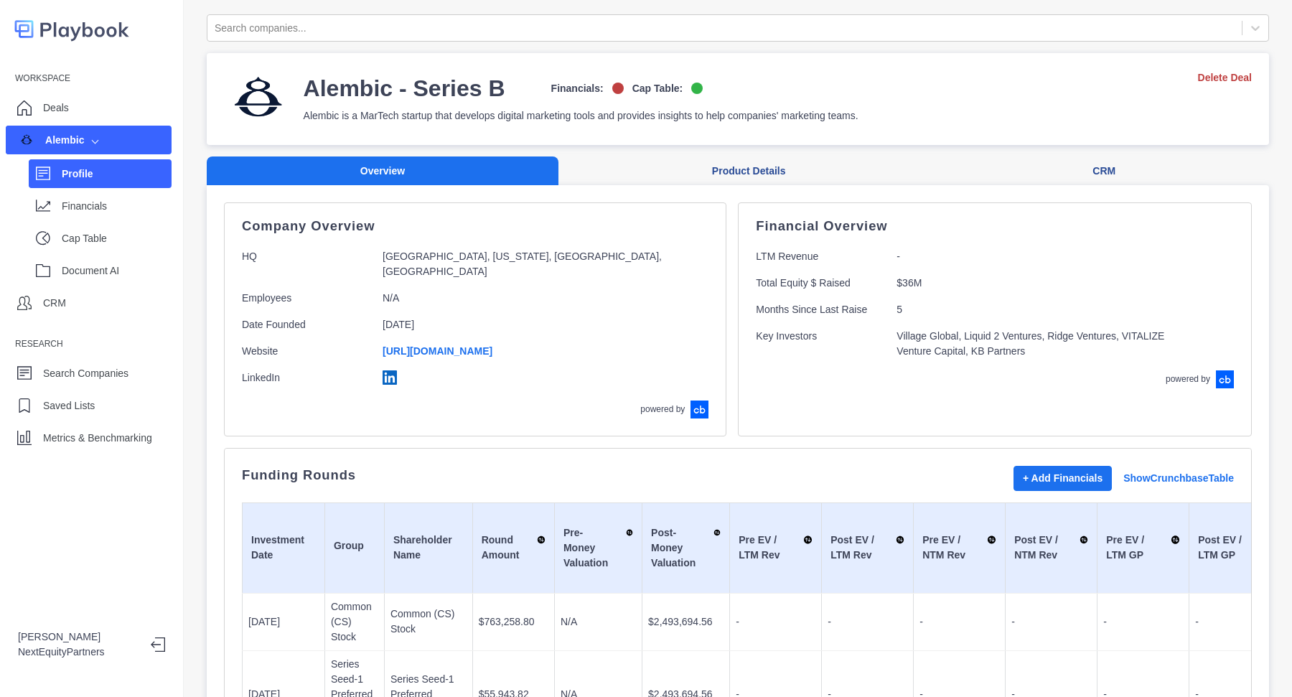
click at [738, 326] on div "Financial Overview LTM Revenue - Total Equity $ Raised $36M Months Since Last R…" at bounding box center [995, 319] width 514 height 234
